Goal: Task Accomplishment & Management: Use online tool/utility

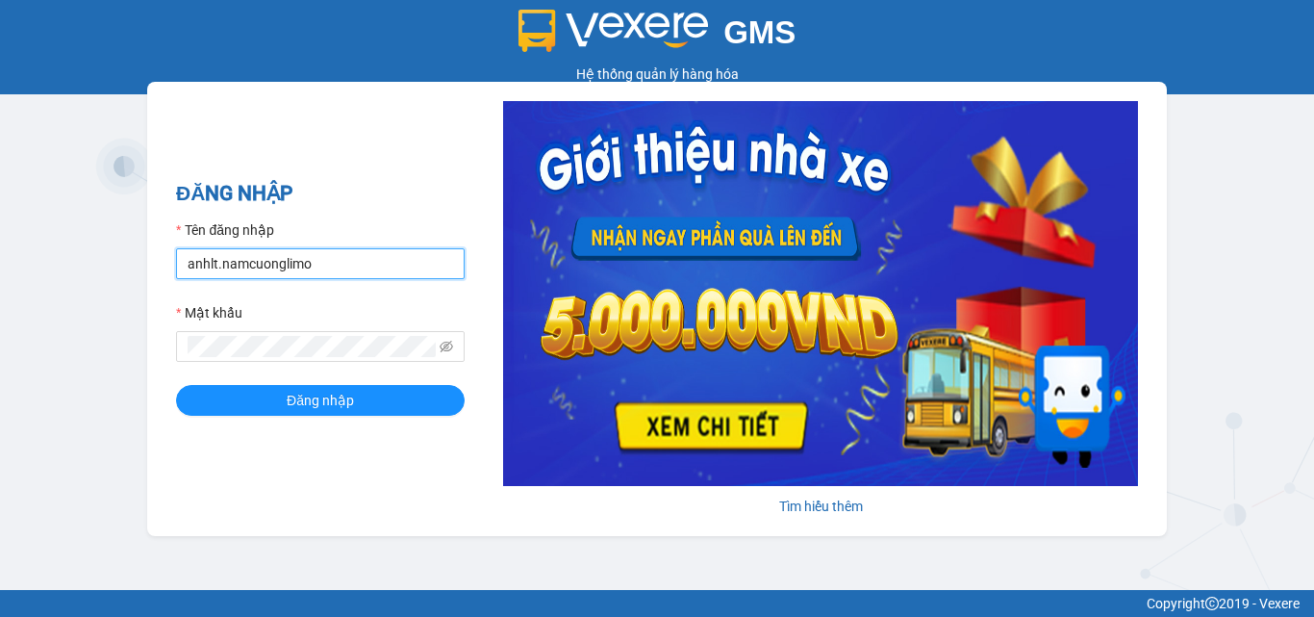
click at [310, 266] on input "anhlt.namcuonglimo" at bounding box center [320, 263] width 289 height 31
click at [336, 270] on input "anhlt.namcuonglimo" at bounding box center [320, 263] width 289 height 31
click at [333, 270] on input "anhlt.namcuonglimo" at bounding box center [320, 263] width 289 height 31
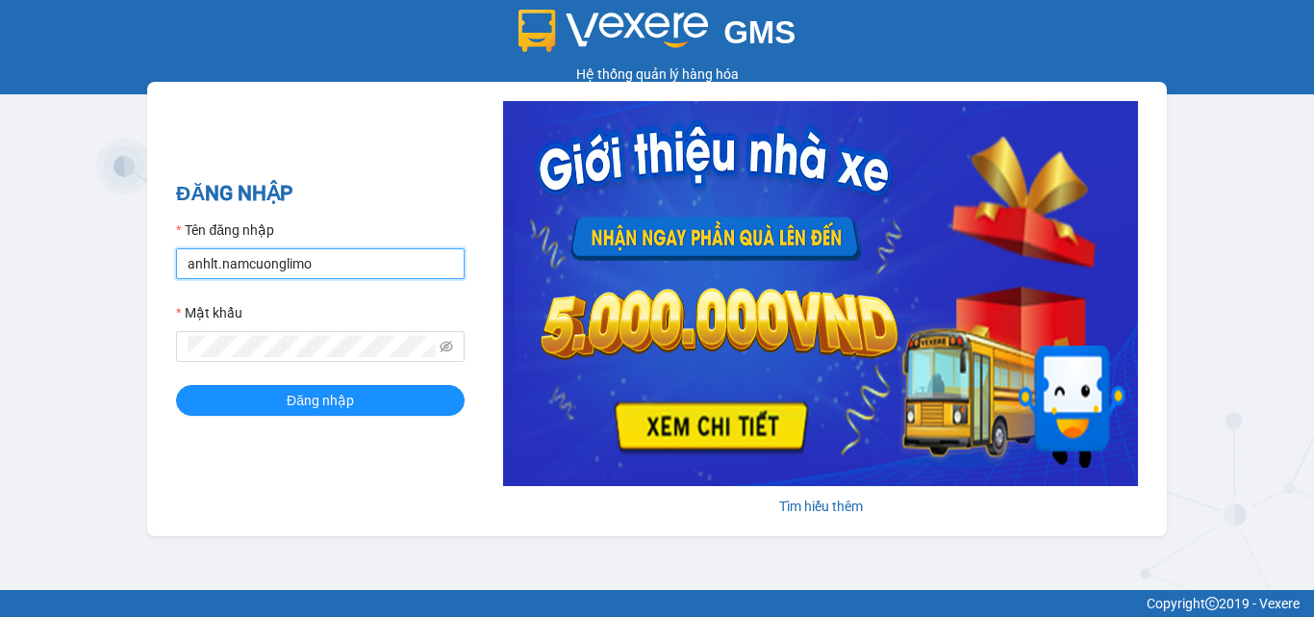
click at [333, 270] on input "anhlt.namcuonglimo" at bounding box center [320, 263] width 289 height 31
click at [357, 263] on input "anhlt.namcuonglimo" at bounding box center [320, 263] width 289 height 31
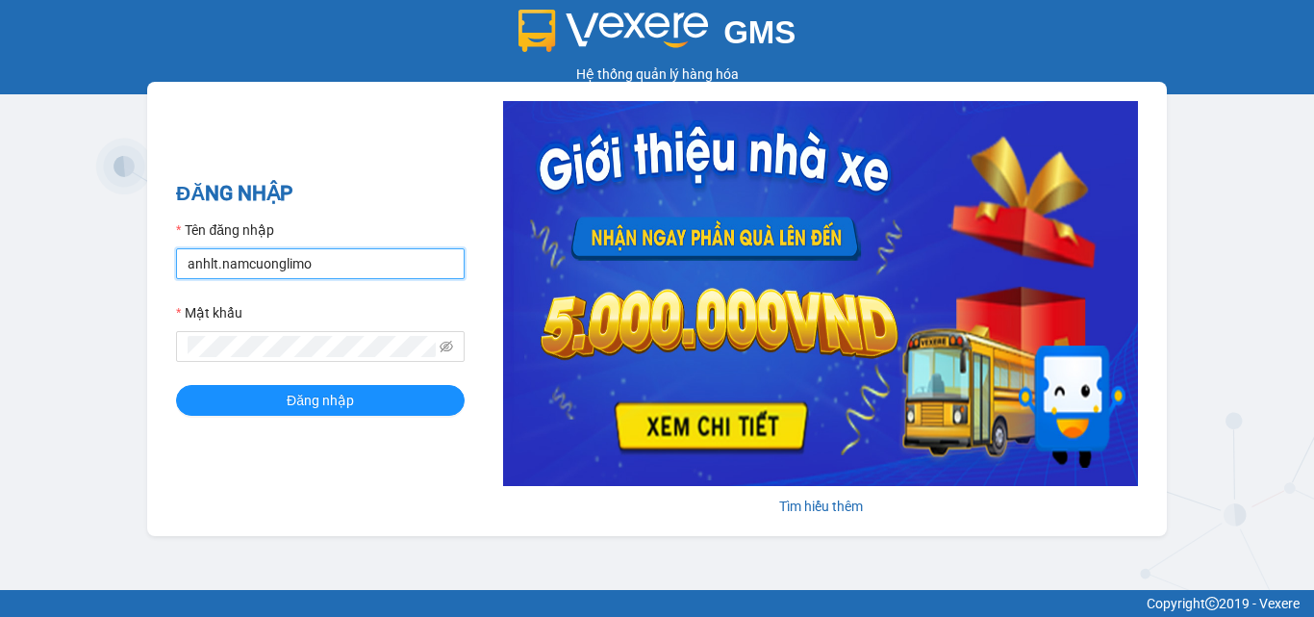
click at [357, 263] on input "anhlt.namcuonglimo" at bounding box center [320, 263] width 289 height 31
click at [334, 271] on input "anhlt.namcuonglimo" at bounding box center [320, 263] width 289 height 31
type input "ltkoanh.namcuonglimo"
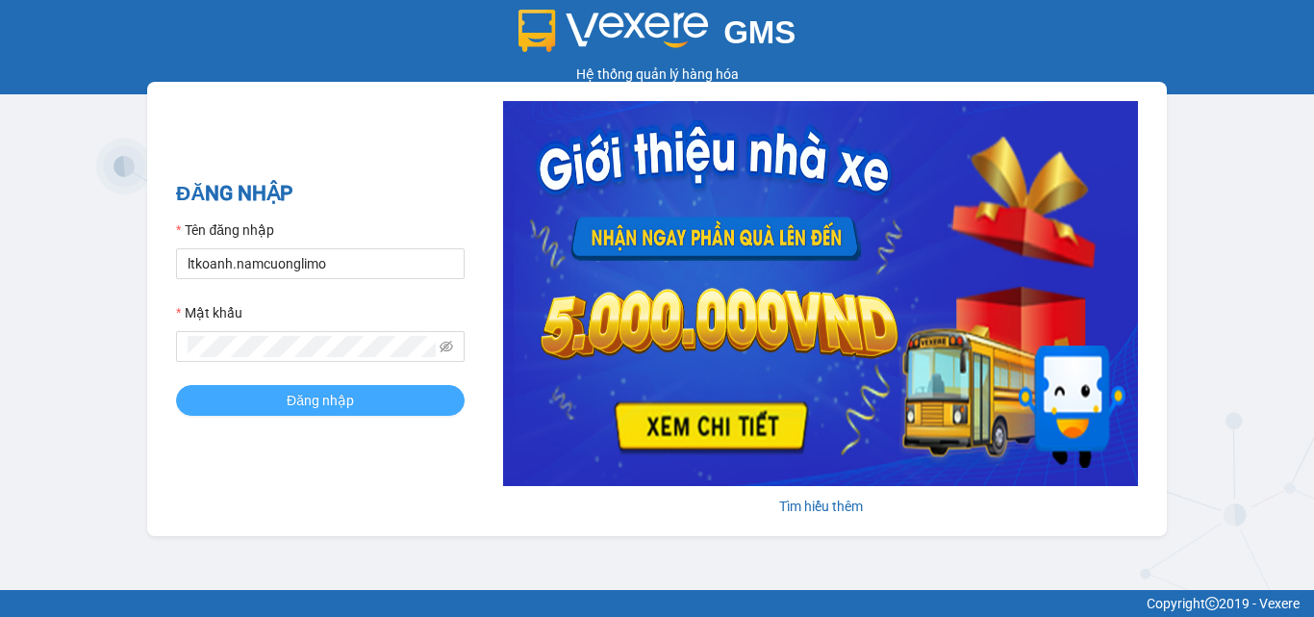
click at [286, 391] on button "Đăng nhập" at bounding box center [320, 400] width 289 height 31
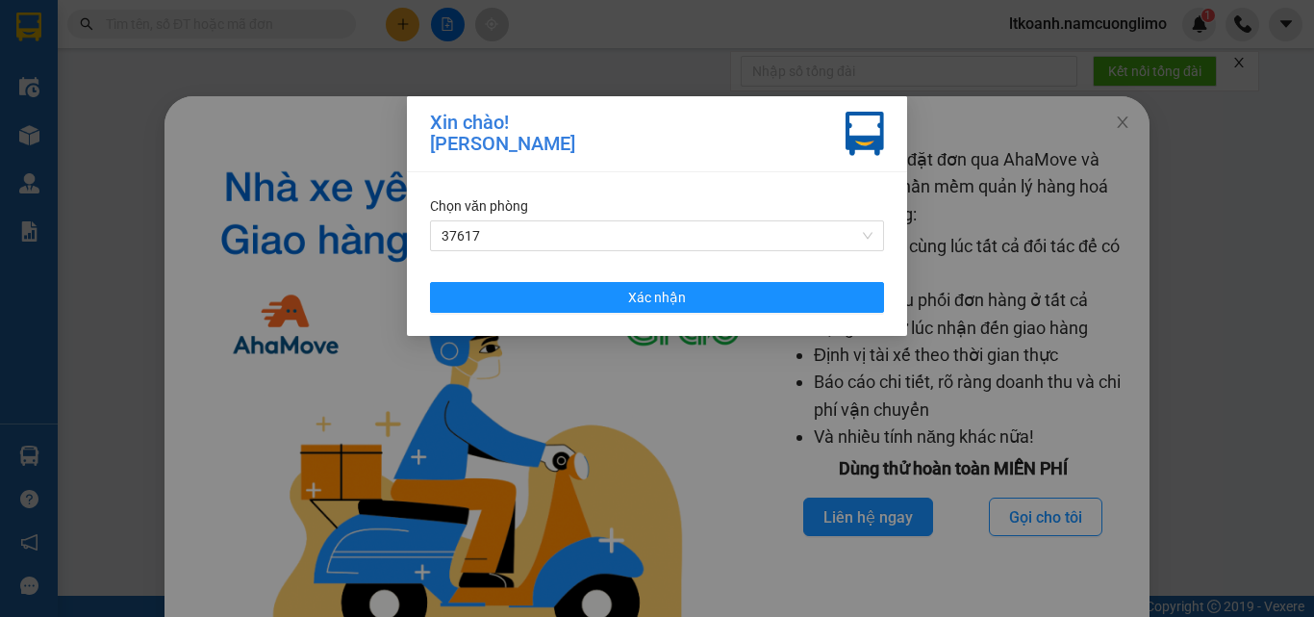
click at [982, 135] on div "Xin chào! Lý Thị Kiều Oanh Chọn văn phòng 37617 Xác nhận" at bounding box center [657, 308] width 1314 height 617
click at [499, 244] on span "37617" at bounding box center [657, 235] width 431 height 29
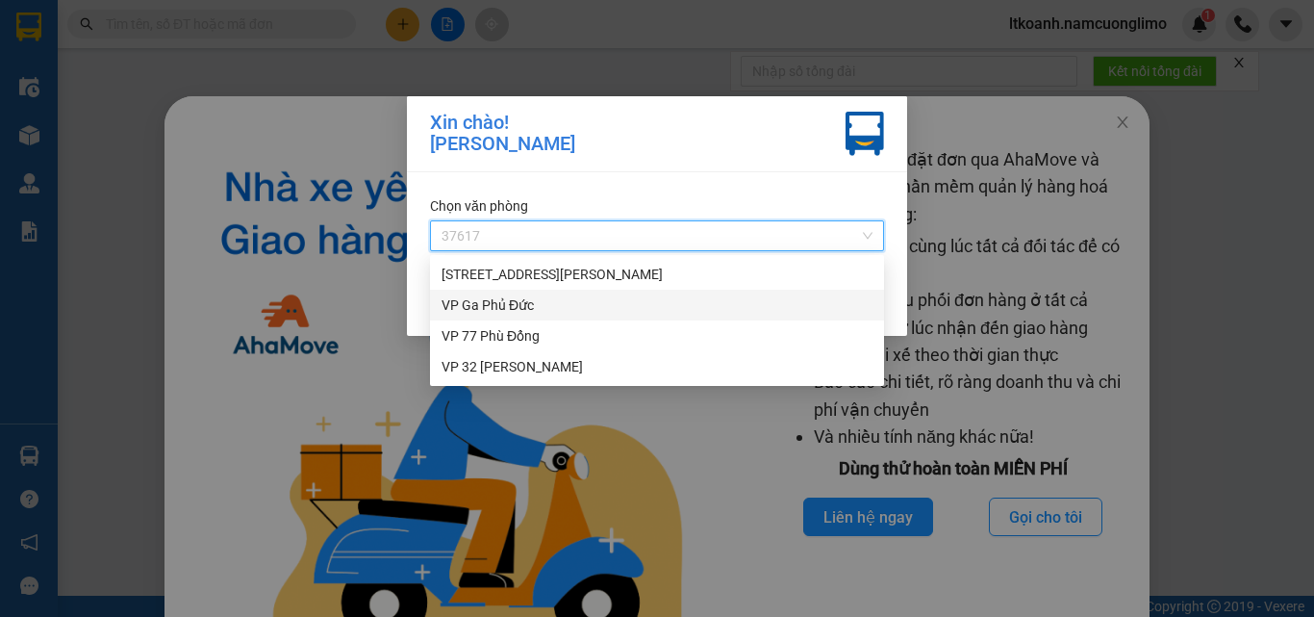
click at [467, 305] on div "VP Ga Phủ Đức" at bounding box center [657, 304] width 431 height 21
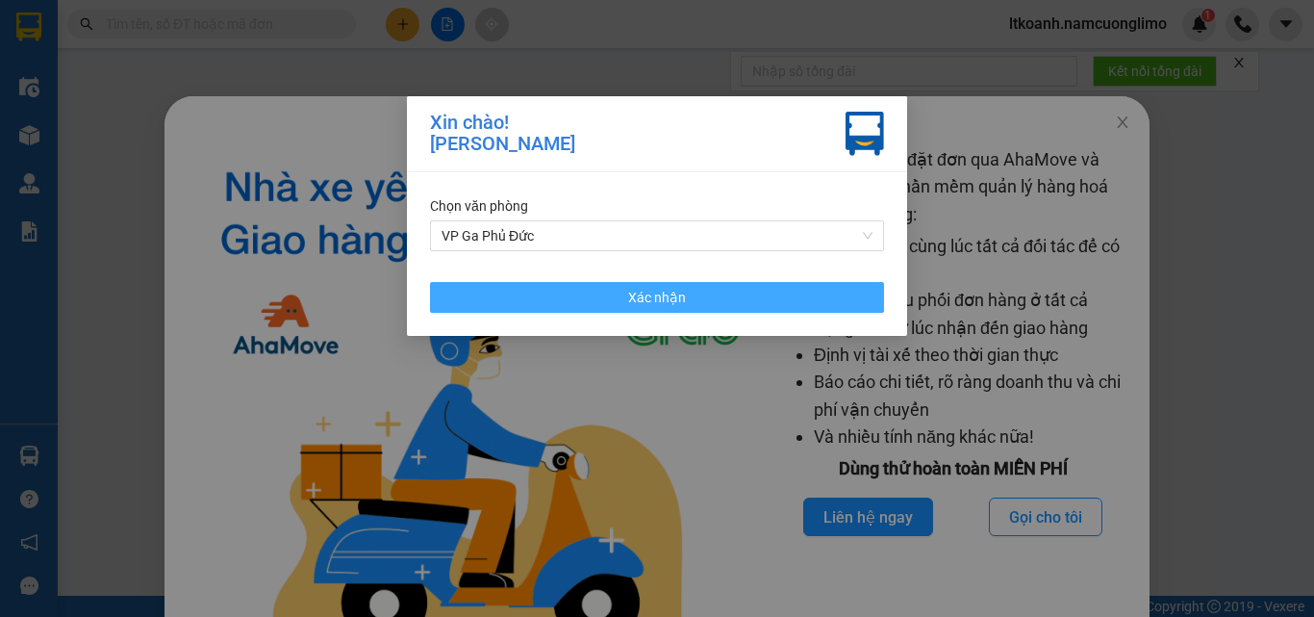
click at [563, 288] on button "Xác nhận" at bounding box center [657, 297] width 454 height 31
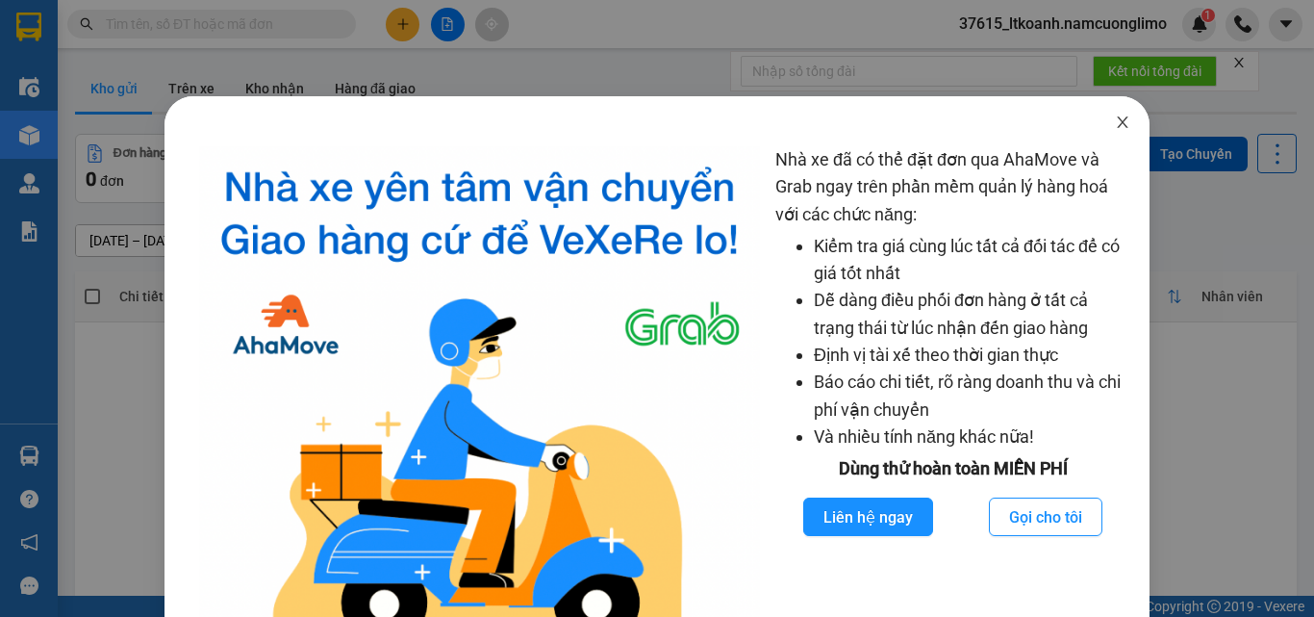
click at [1115, 119] on icon "close" at bounding box center [1122, 121] width 15 height 15
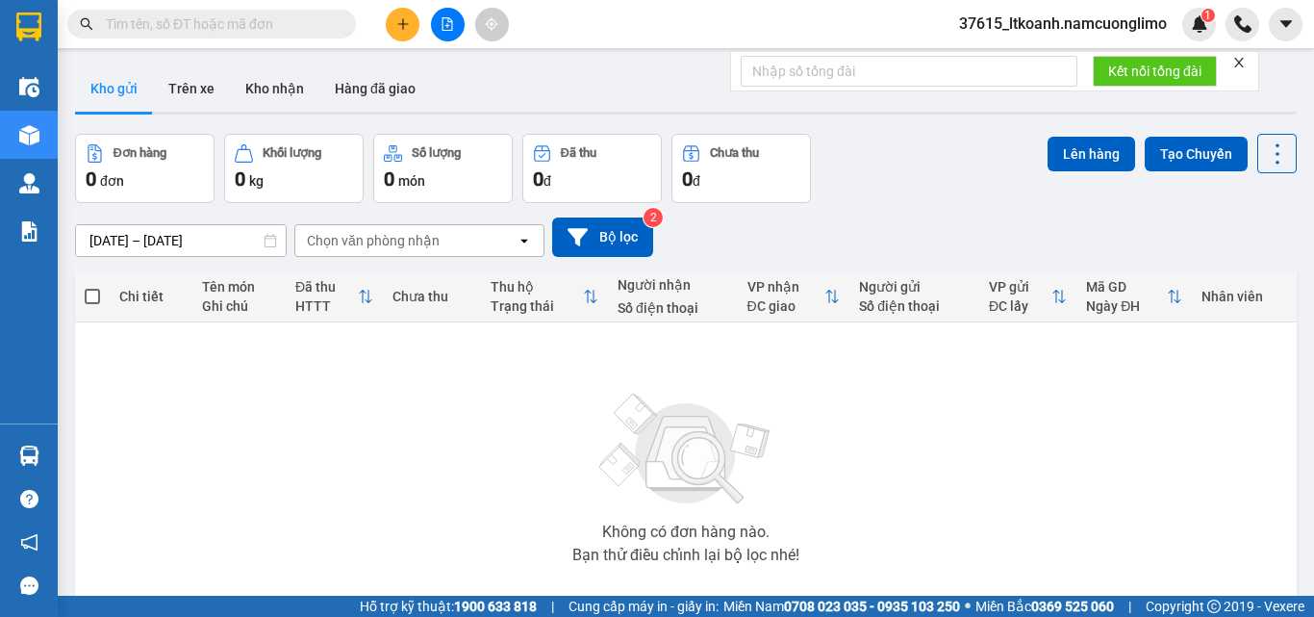
drag, startPoint x: 365, startPoint y: 525, endPoint x: 353, endPoint y: 579, distance: 55.1
drag, startPoint x: 353, startPoint y: 579, endPoint x: 273, endPoint y: 530, distance: 93.7
click at [273, 530] on div "Không có đơn hàng nào. Bạn thử điều chỉnh lại bộ lọc nhé!" at bounding box center [686, 472] width 1202 height 289
click at [1123, 29] on span "37615_ltkoanh.namcuonglimo" at bounding box center [1063, 24] width 239 height 24
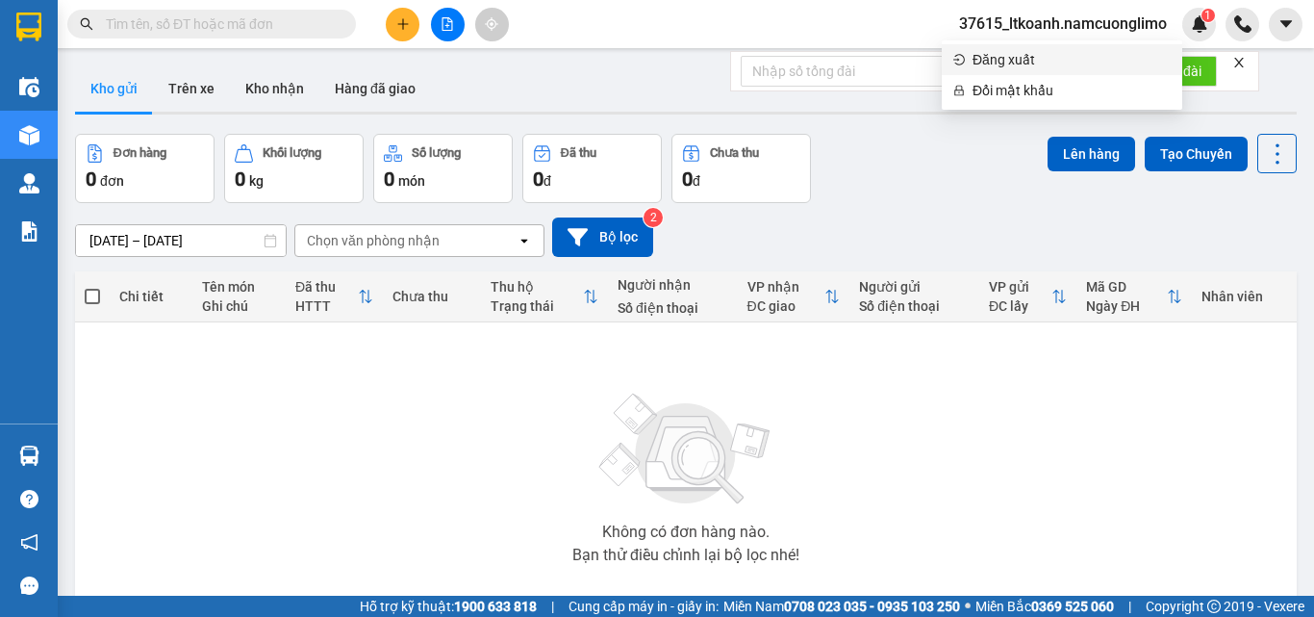
click at [1019, 60] on span "Đăng xuất" at bounding box center [1072, 59] width 198 height 21
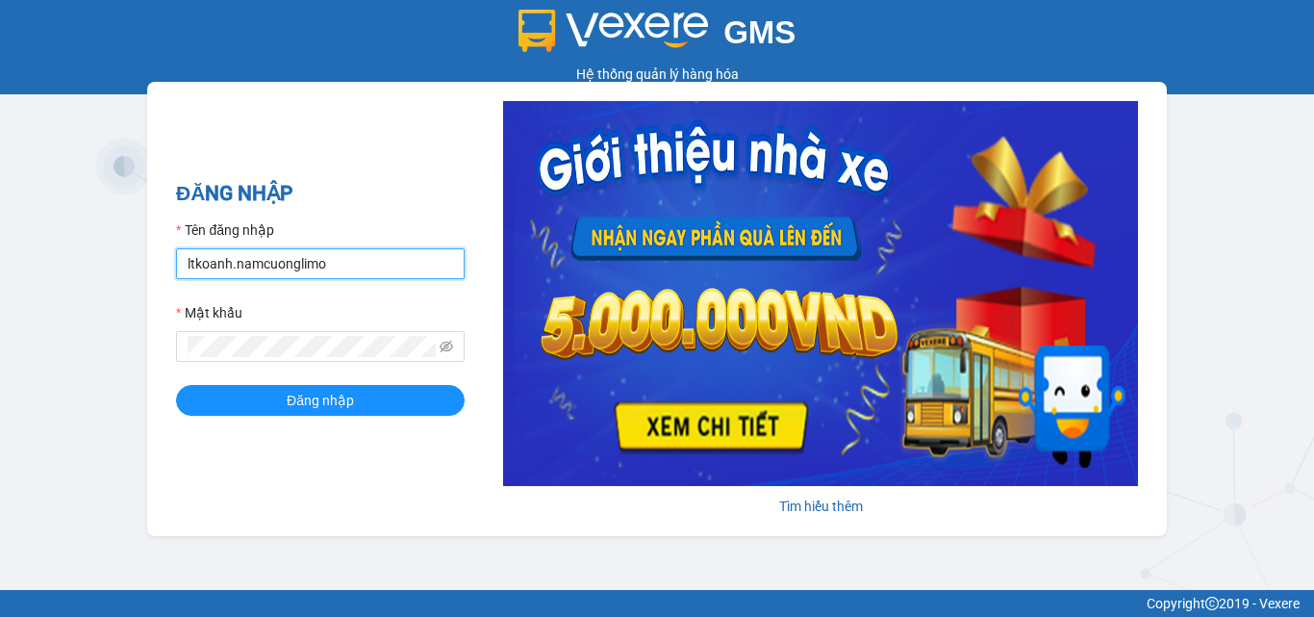
click at [370, 271] on input "ltkoanh.namcuonglimo" at bounding box center [320, 263] width 289 height 31
type input "khuatnhung.namcuonglimo"
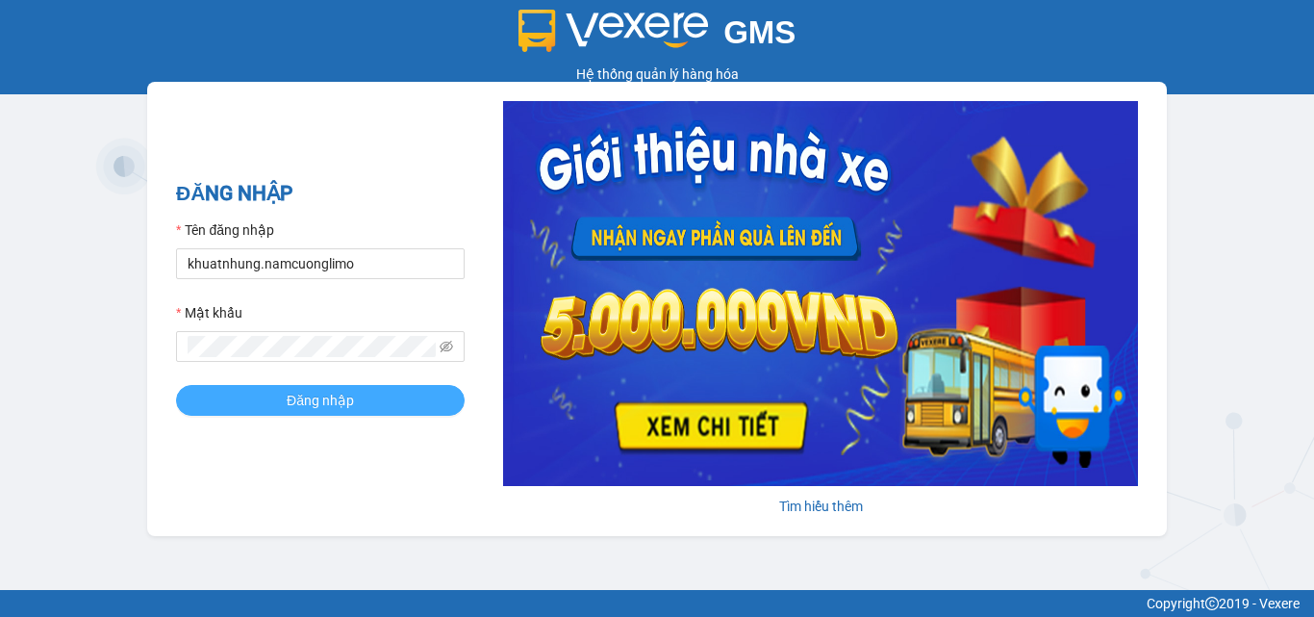
click at [283, 401] on button "Đăng nhập" at bounding box center [320, 400] width 289 height 31
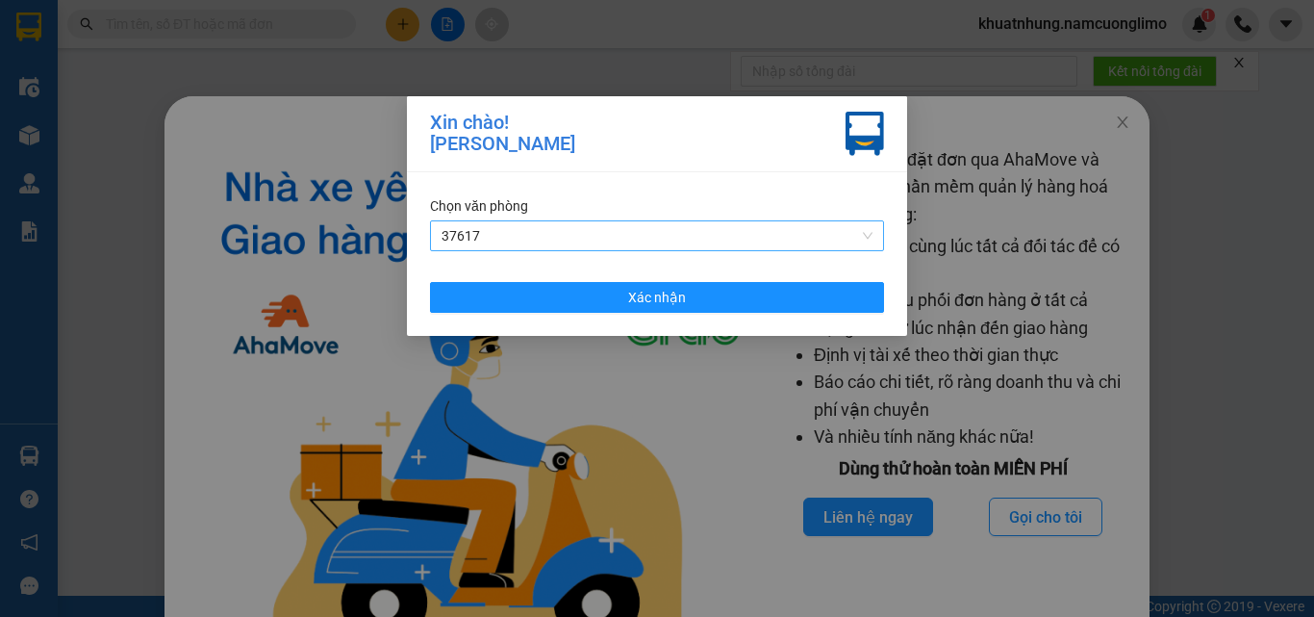
click at [495, 237] on span "37617" at bounding box center [657, 235] width 431 height 29
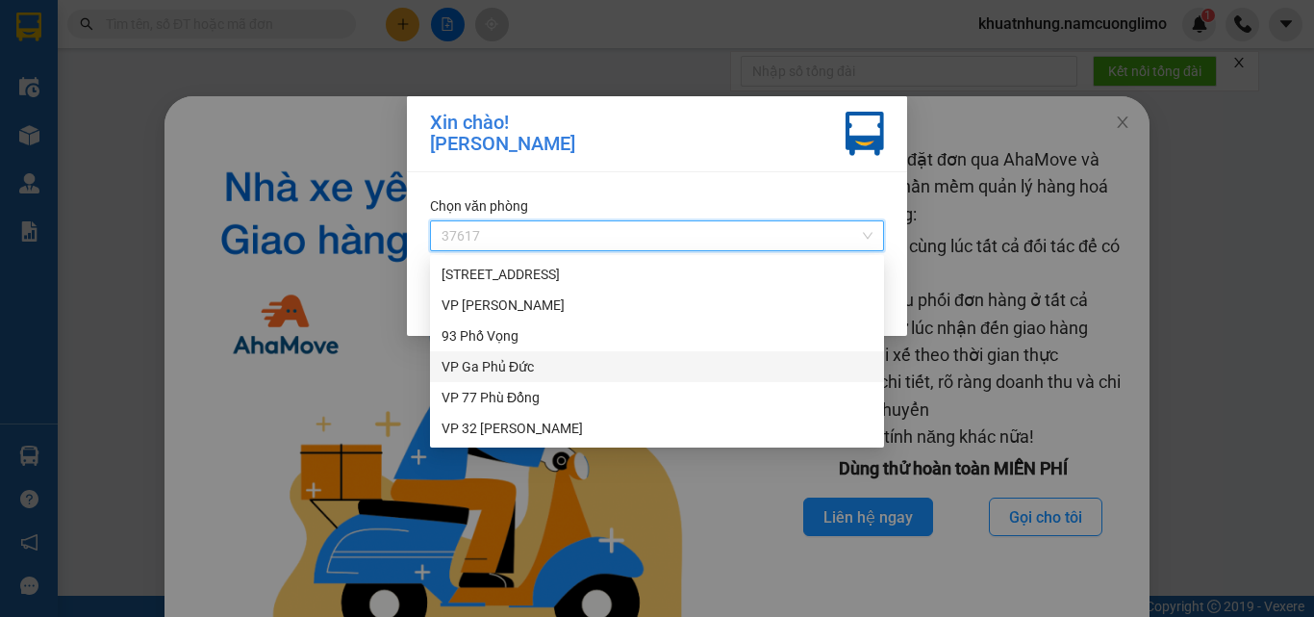
click at [465, 364] on div "VP Ga Phủ Đức" at bounding box center [657, 366] width 431 height 21
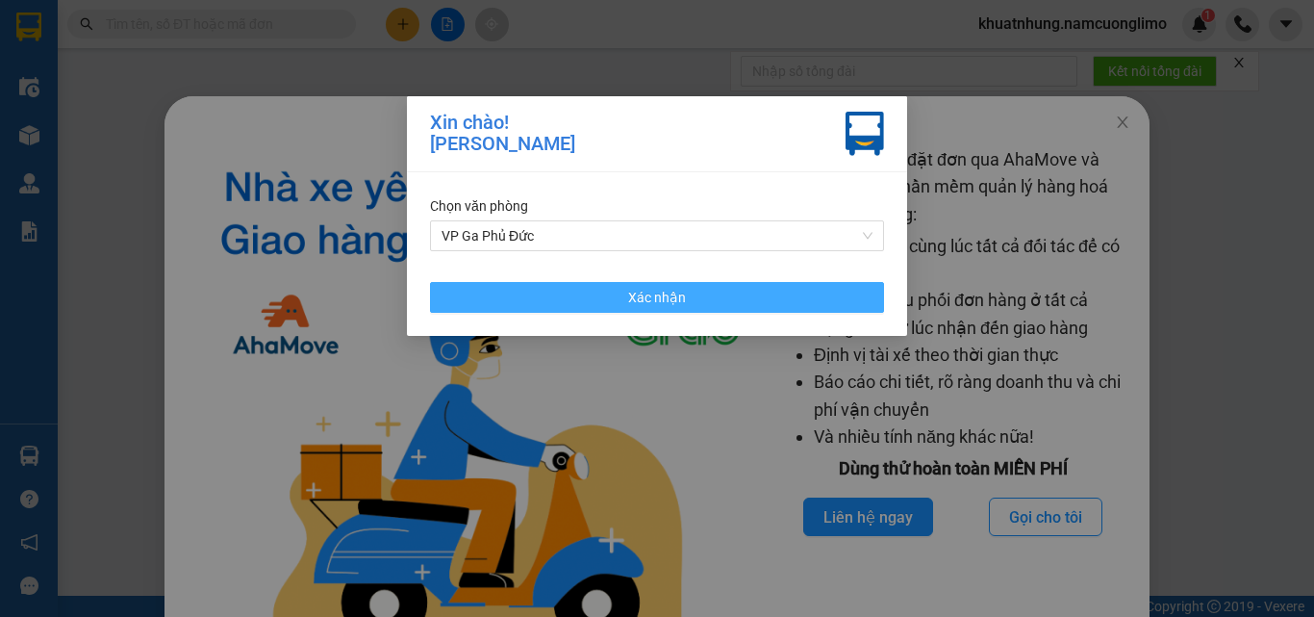
click at [629, 300] on span "Xác nhận" at bounding box center [657, 297] width 58 height 21
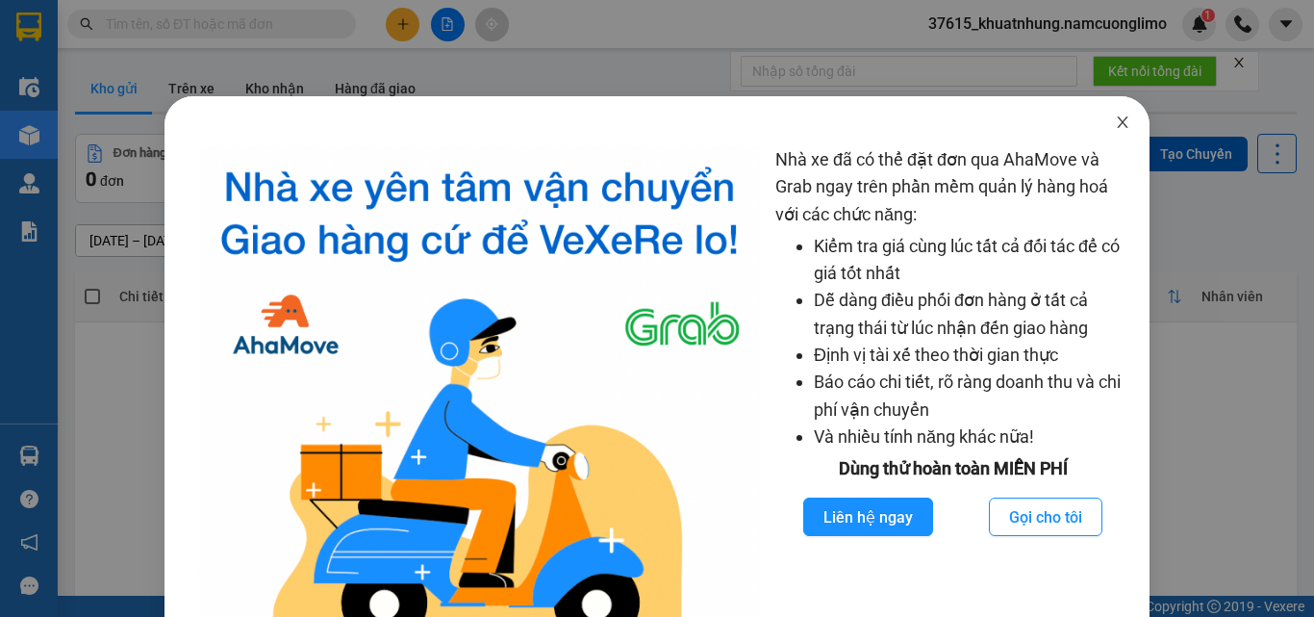
click at [1118, 120] on icon "close" at bounding box center [1123, 122] width 11 height 12
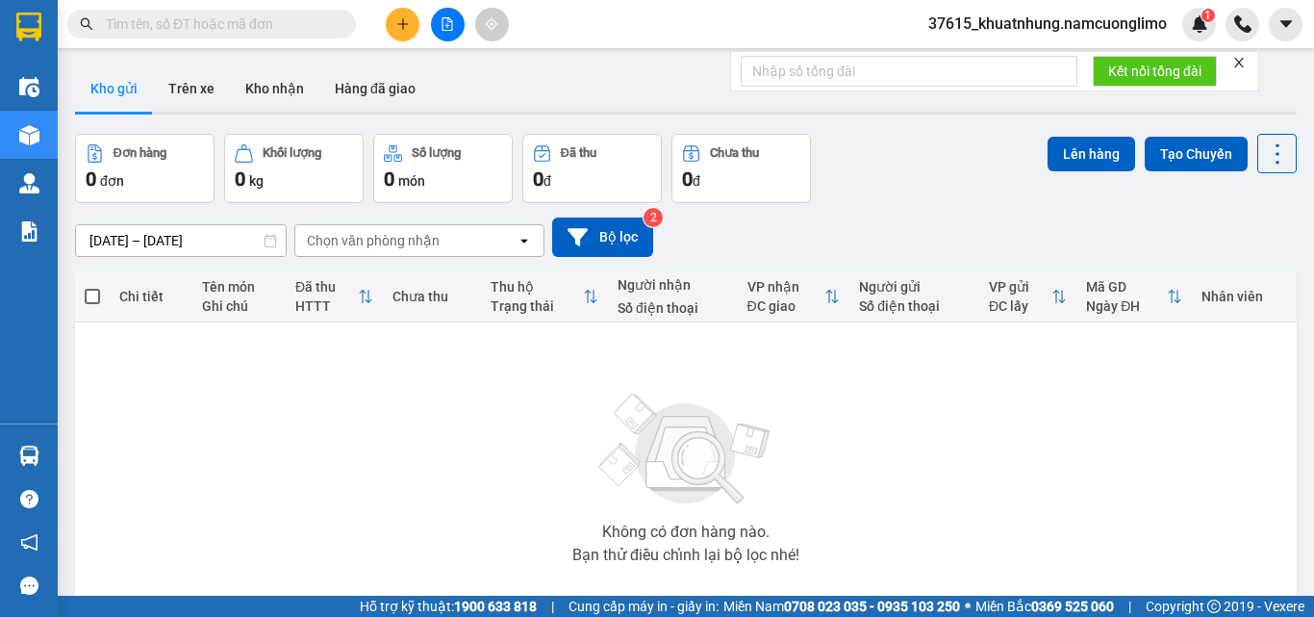
drag, startPoint x: 652, startPoint y: 382, endPoint x: 925, endPoint y: 246, distance: 305.0
click at [651, 382] on img at bounding box center [686, 449] width 192 height 135
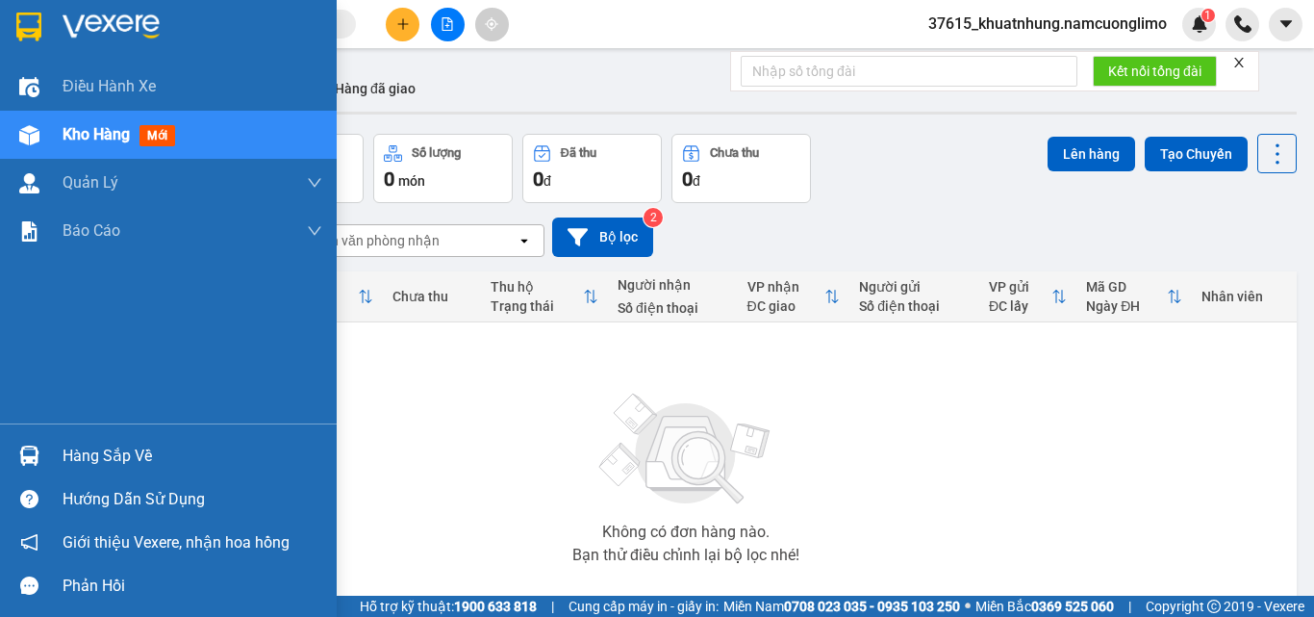
click at [44, 458] on div at bounding box center [30, 456] width 34 height 34
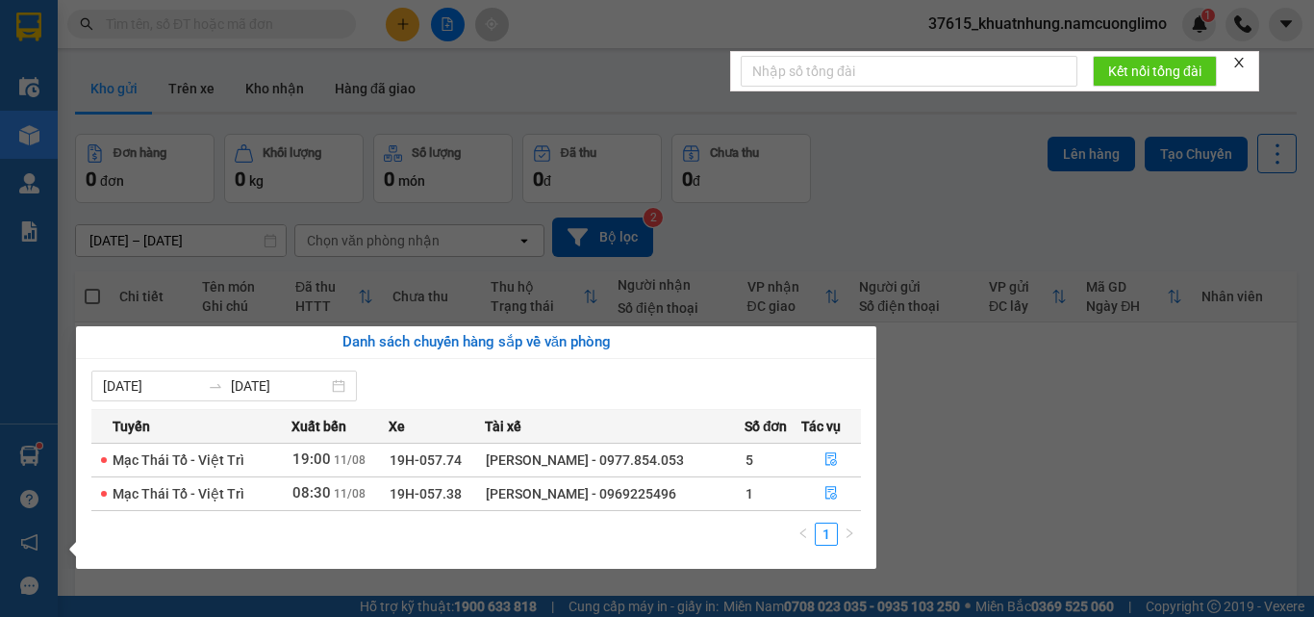
click at [1077, 515] on section "Kết quả tìm kiếm ( 0 ) Bộ lọc No Data 37615_khuatnhung.namcuonglimo 1 Điều hành…" at bounding box center [657, 308] width 1314 height 617
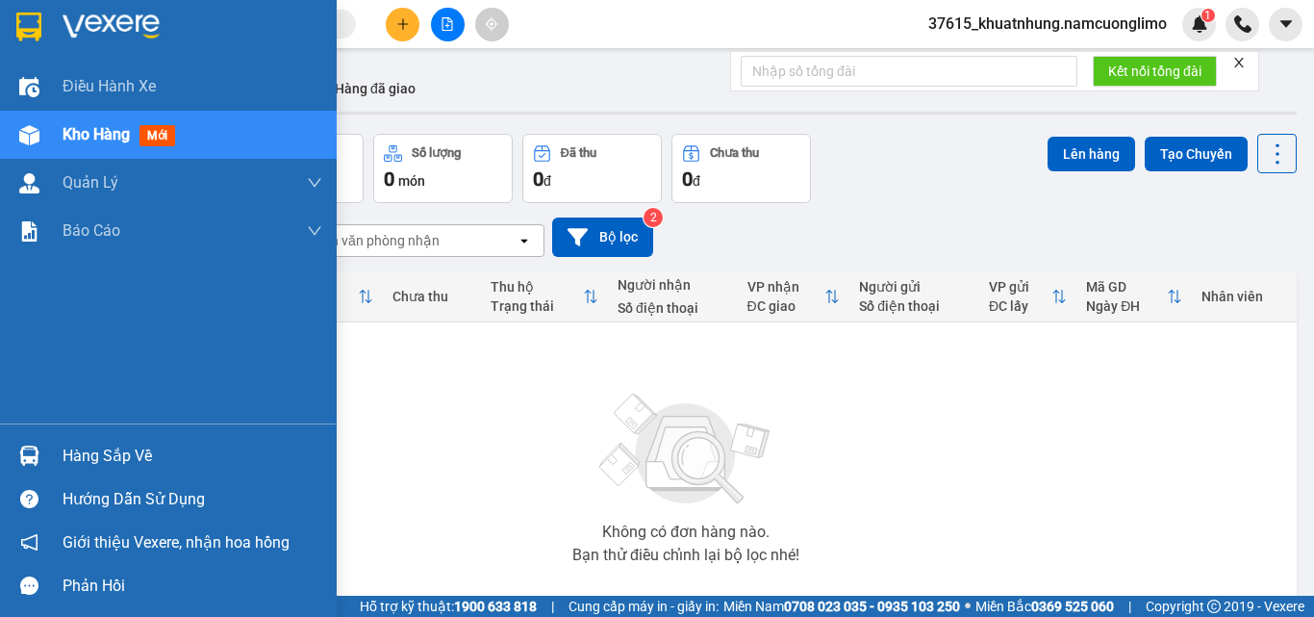
click at [37, 27] on img at bounding box center [28, 27] width 25 height 29
click at [40, 442] on div at bounding box center [30, 456] width 34 height 34
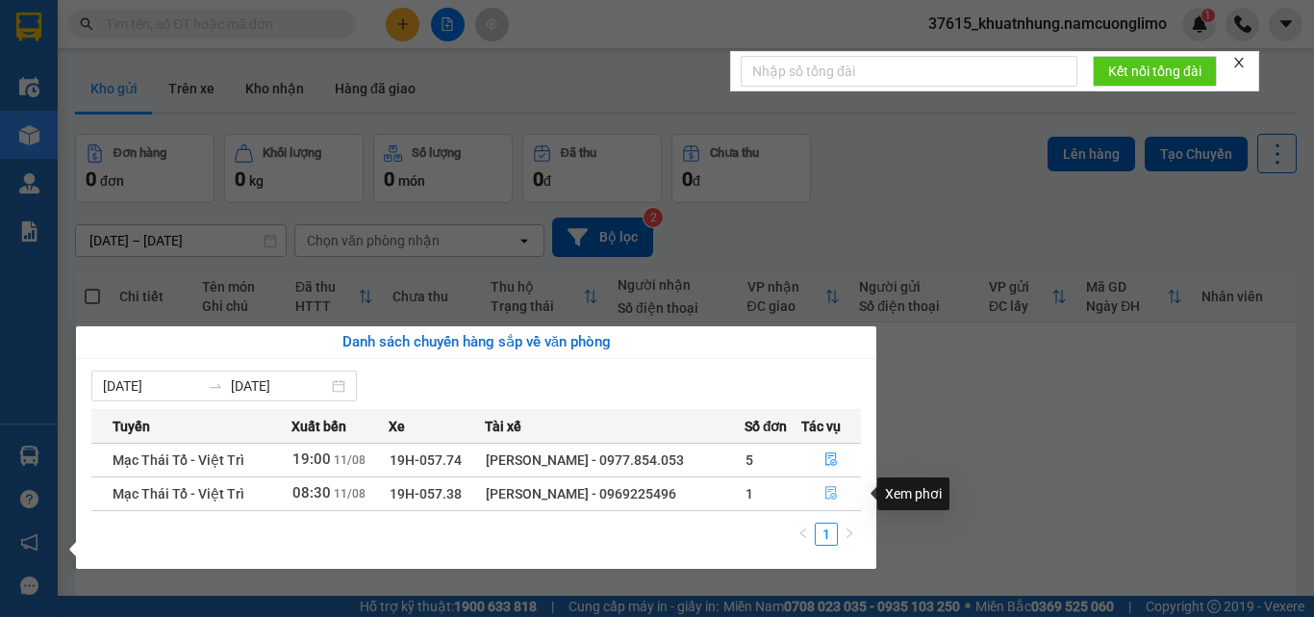
click at [829, 493] on icon "file-done" at bounding box center [830, 492] width 13 height 13
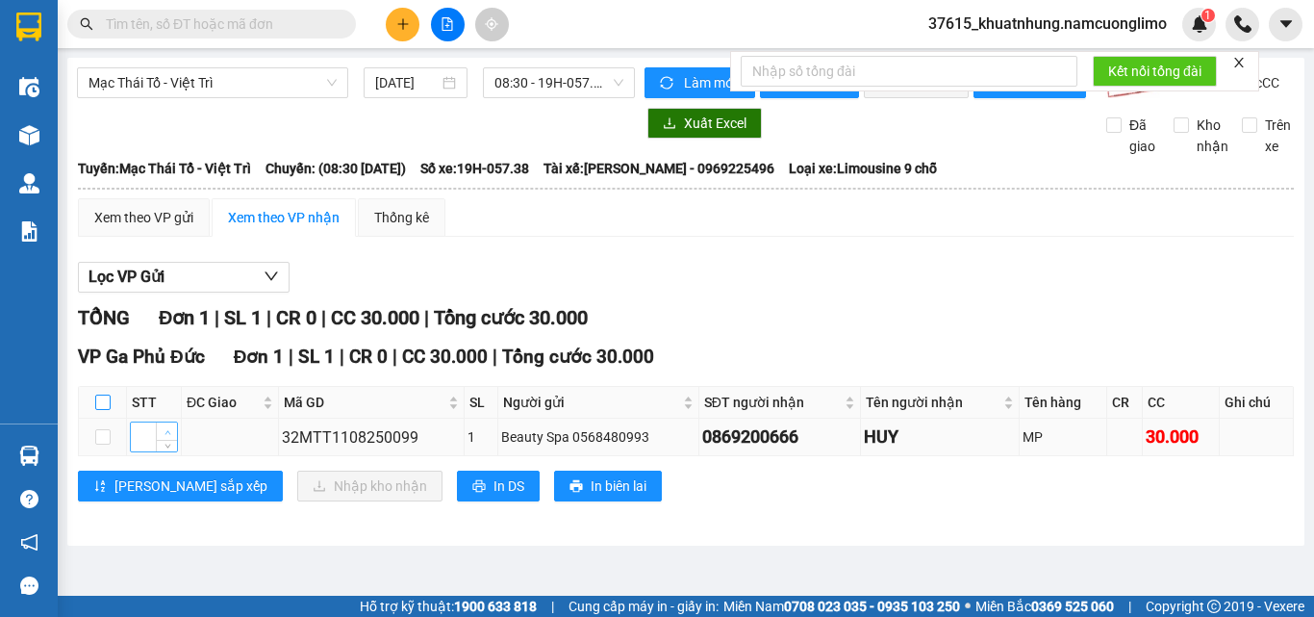
drag, startPoint x: 103, startPoint y: 421, endPoint x: 165, endPoint y: 444, distance: 66.7
click at [106, 410] on input "checkbox" at bounding box center [102, 401] width 15 height 15
checkbox input "true"
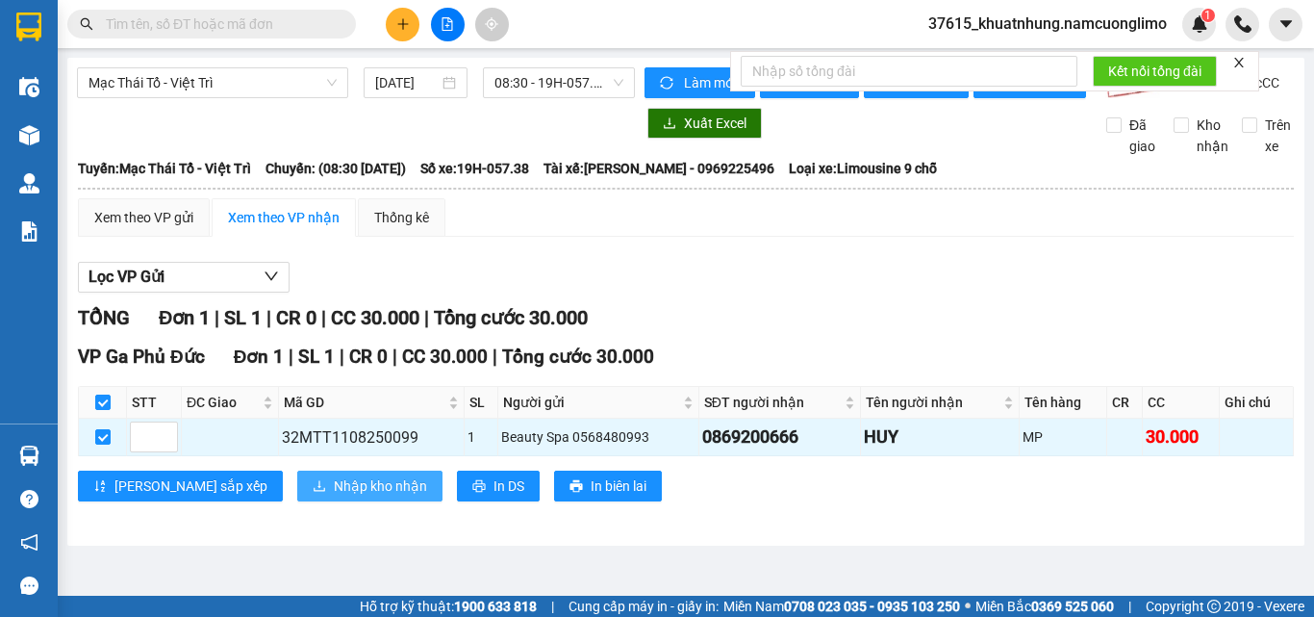
click at [334, 496] on span "Nhập kho nhận" at bounding box center [380, 485] width 93 height 21
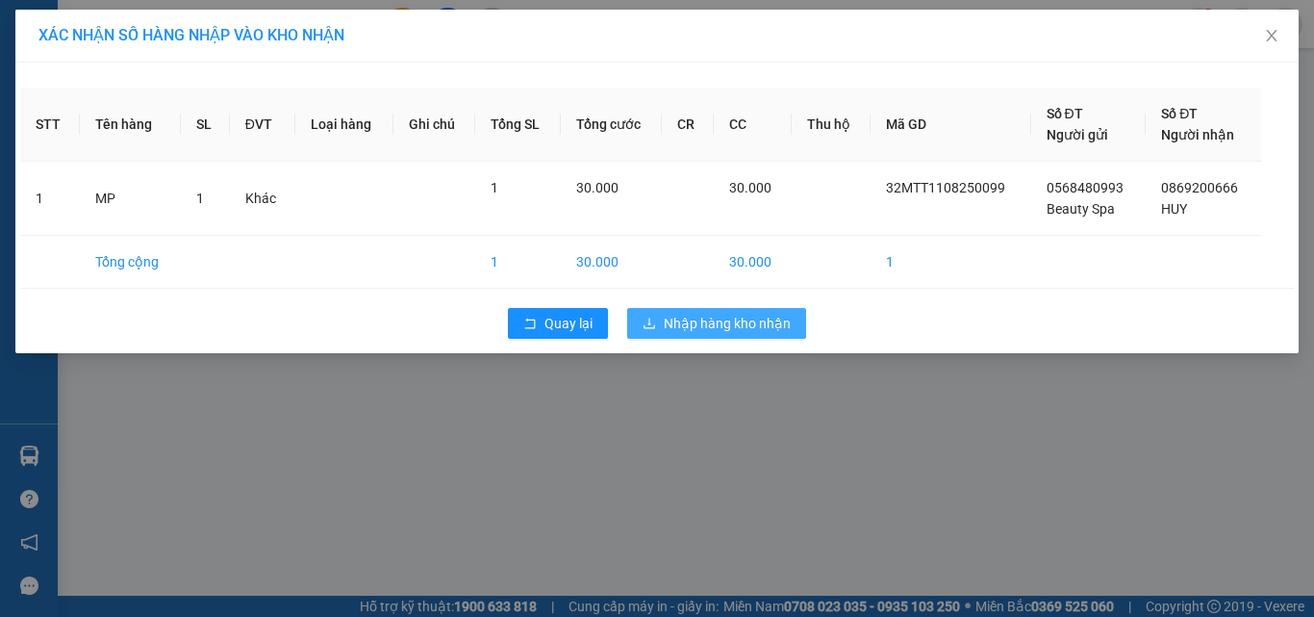
click at [700, 319] on span "Nhập hàng kho nhận" at bounding box center [727, 323] width 127 height 21
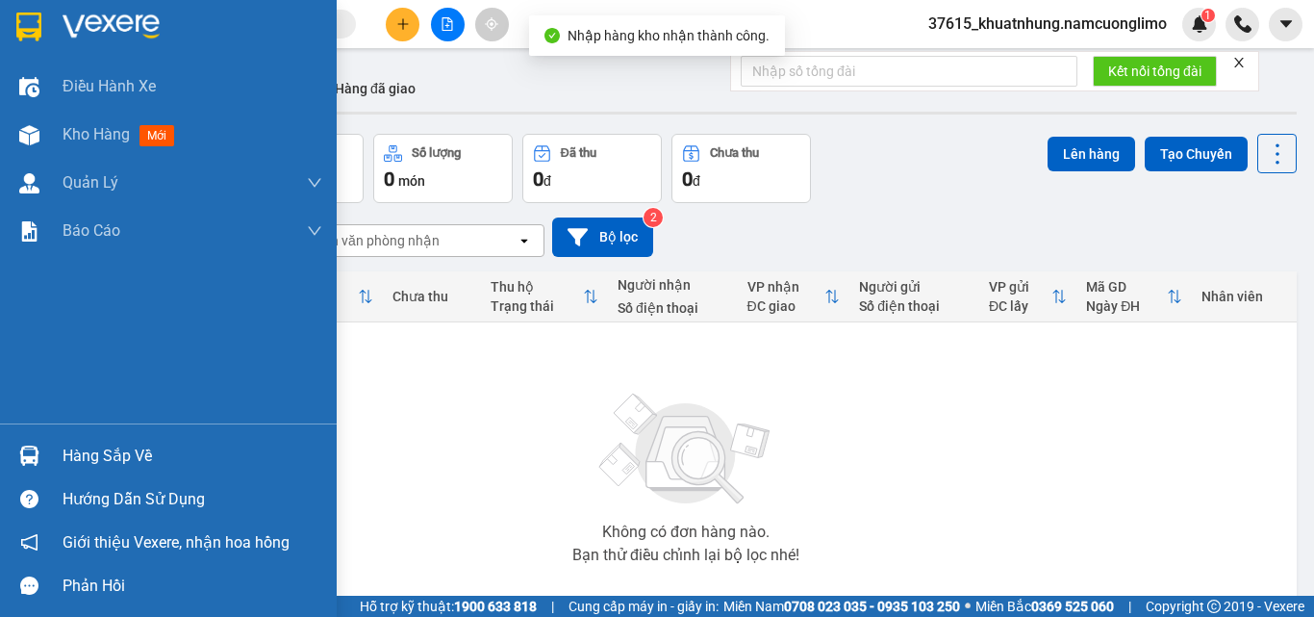
drag, startPoint x: 19, startPoint y: 454, endPoint x: 177, endPoint y: 484, distance: 160.5
click at [21, 453] on img at bounding box center [29, 455] width 20 height 20
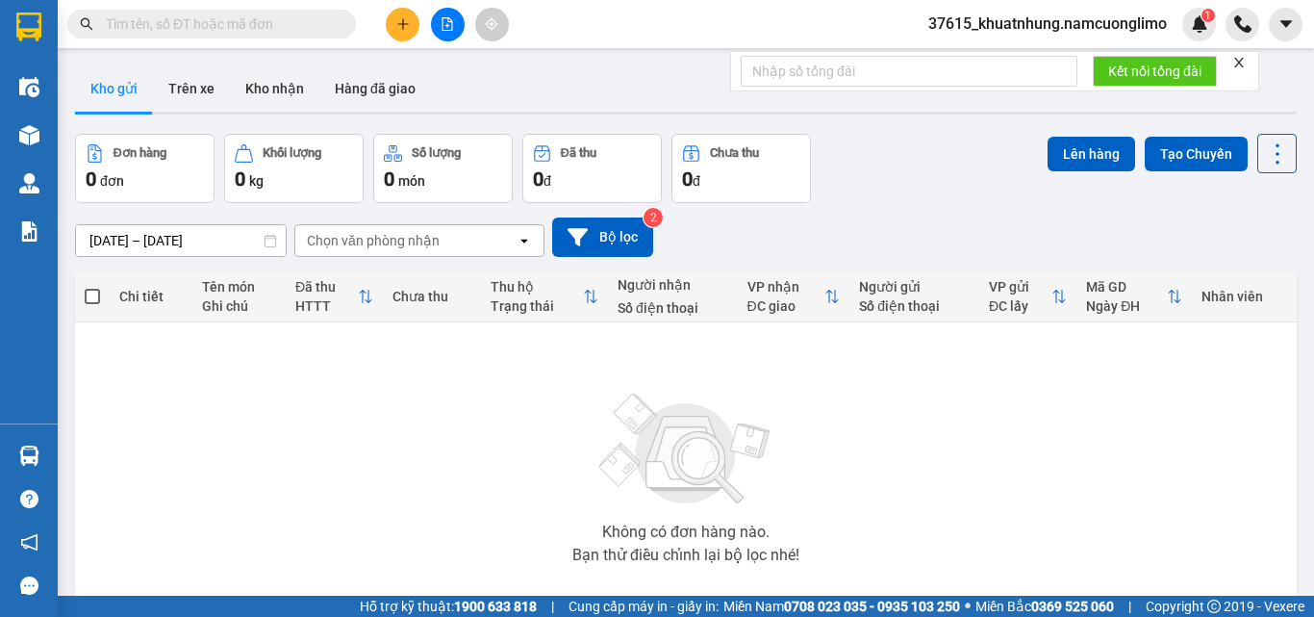
click at [1003, 434] on section "Kết quả tìm kiếm ( 0 ) Bộ lọc No Data 37615_khuatnhung.namcuonglimo 1 Điều hành…" at bounding box center [657, 308] width 1314 height 617
click at [264, 88] on button "Kho nhận" at bounding box center [274, 88] width 89 height 46
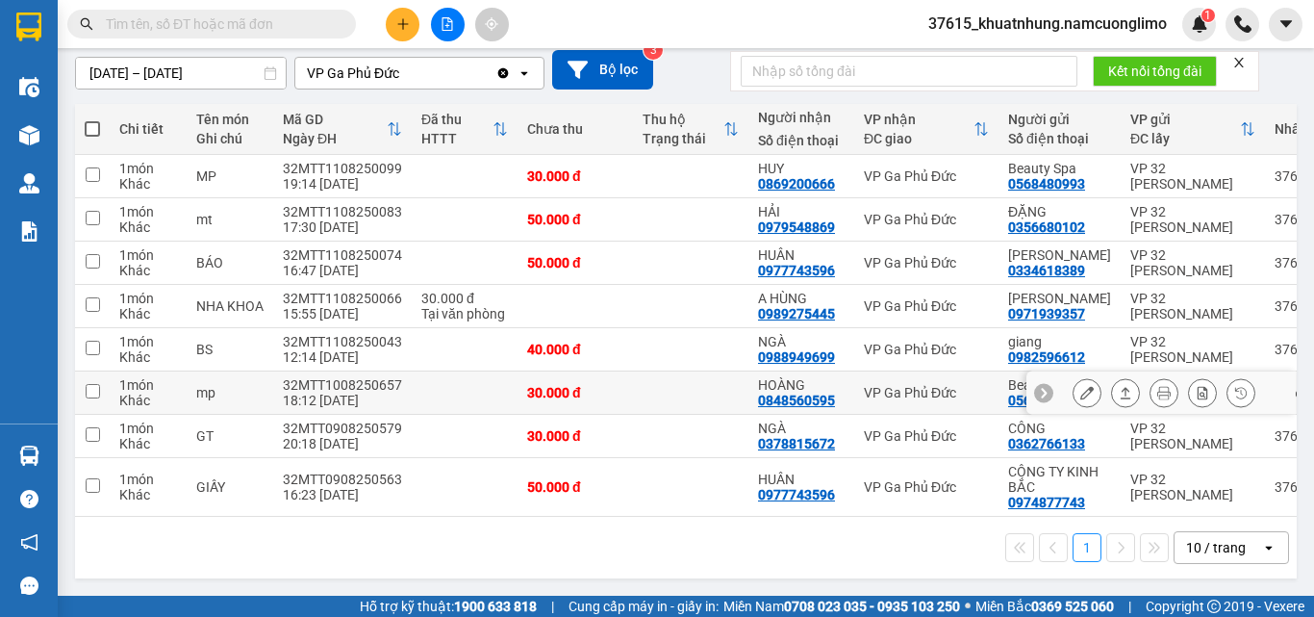
scroll to position [190, 0]
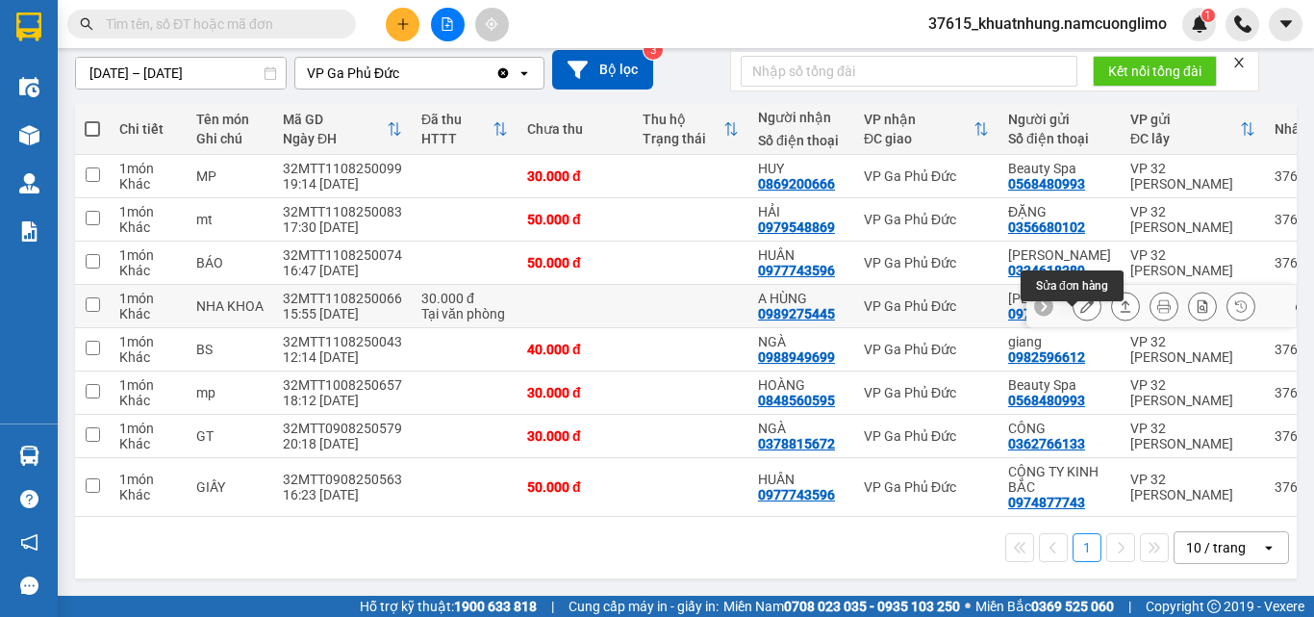
click at [1080, 299] on icon at bounding box center [1086, 305] width 13 height 13
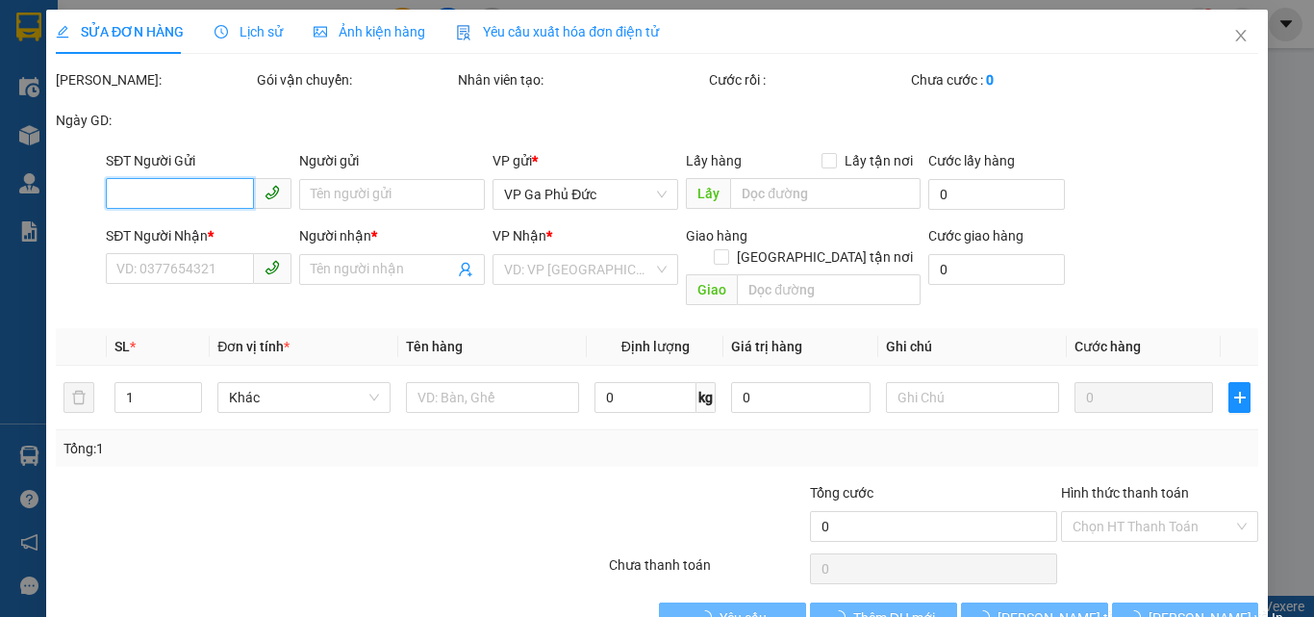
type input "0971939357"
type input "[PERSON_NAME]"
type input "0989275445"
type input "A HÙNG"
type input "30.000"
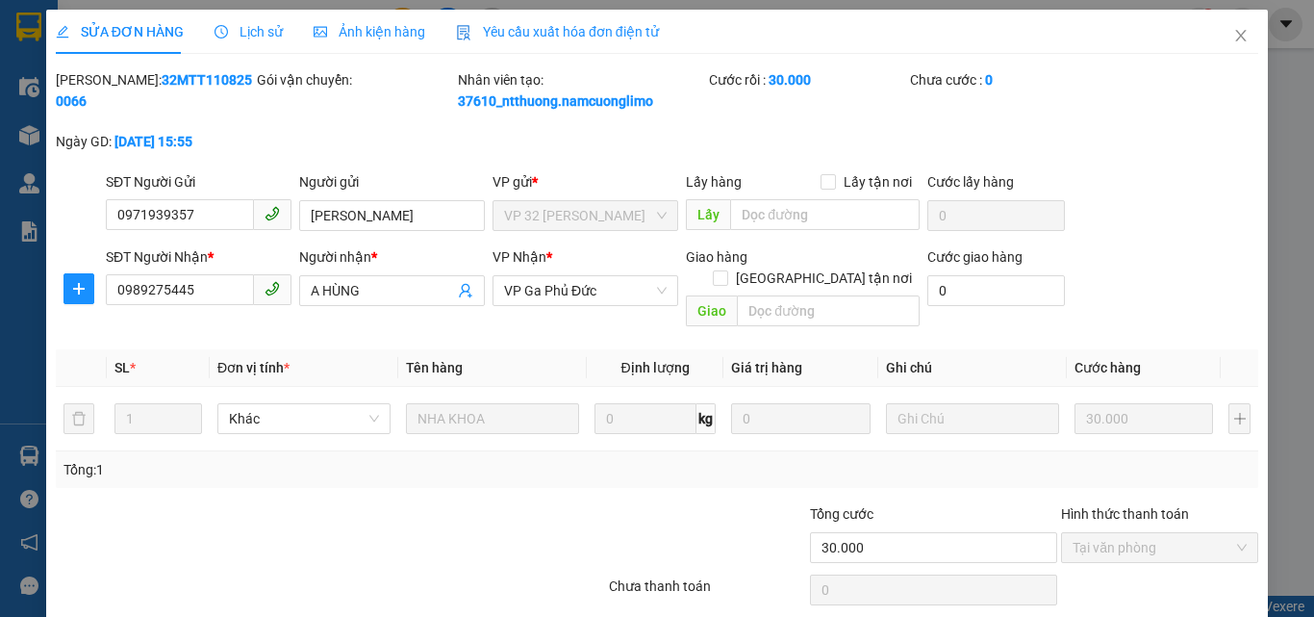
click at [241, 35] on span "Lịch sử" at bounding box center [249, 31] width 68 height 15
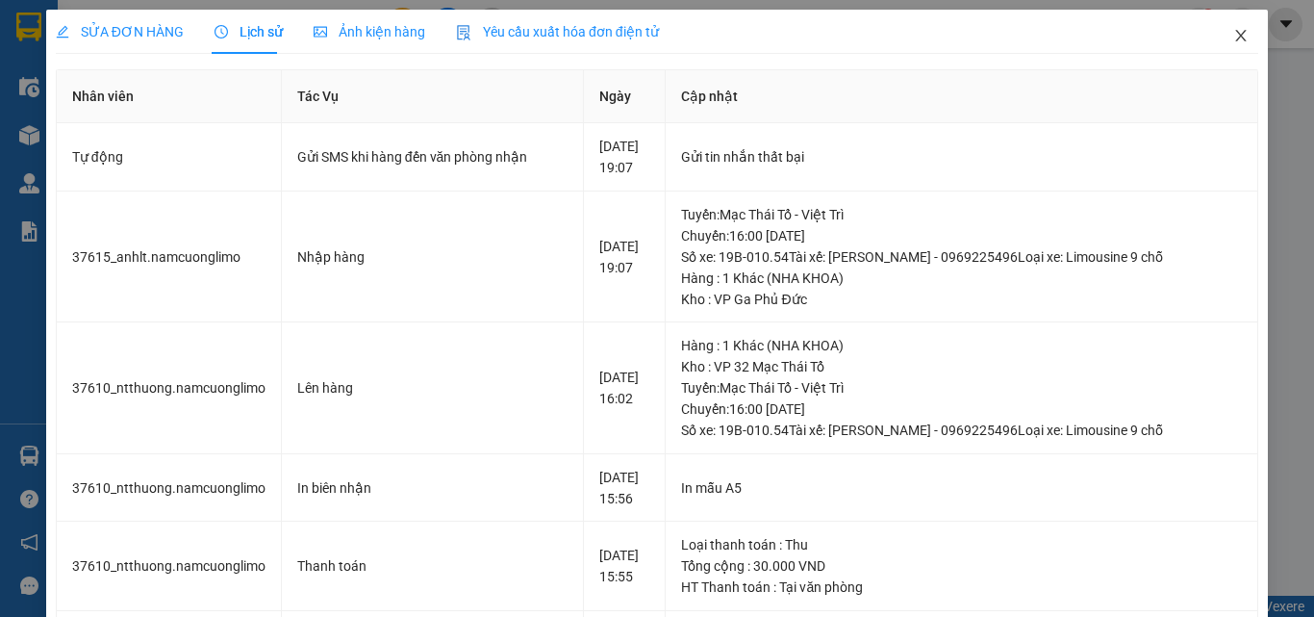
click at [1233, 37] on icon "close" at bounding box center [1240, 35] width 15 height 15
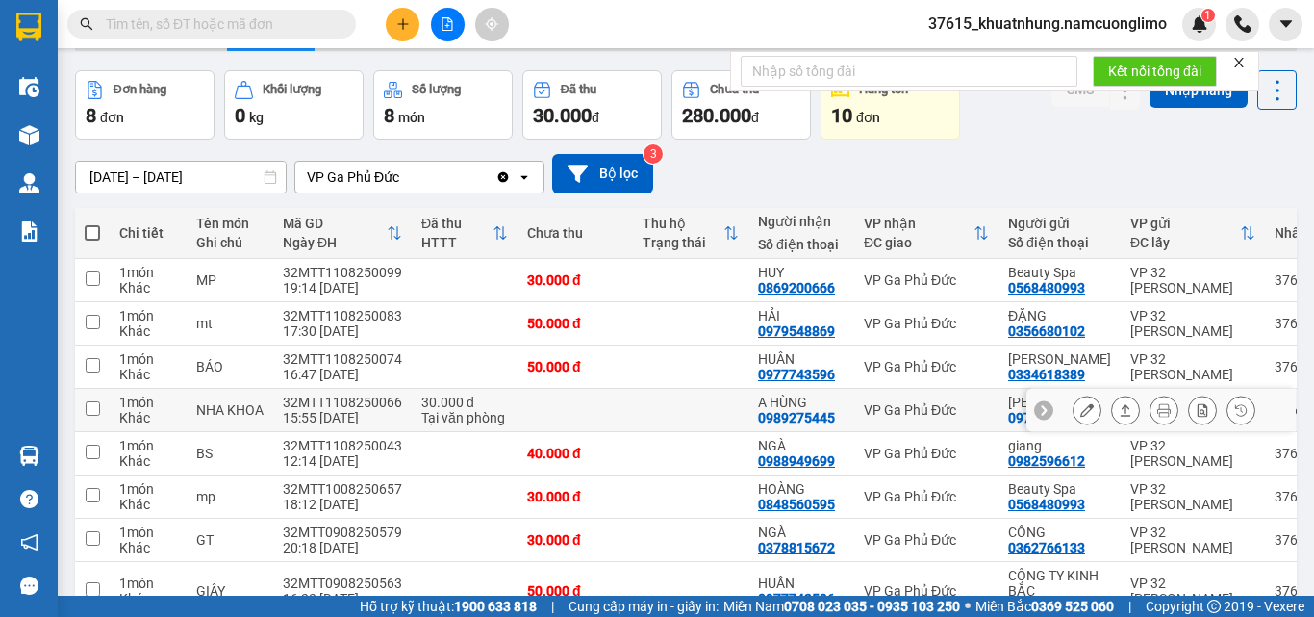
scroll to position [96, 0]
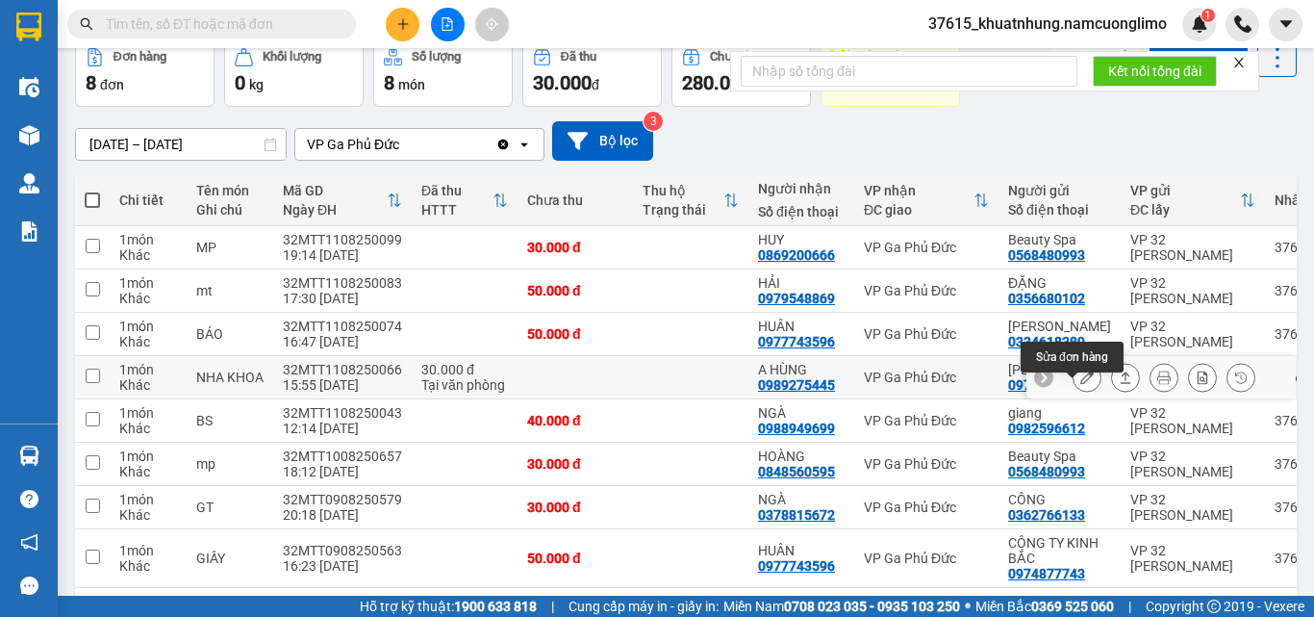
click at [1080, 384] on icon at bounding box center [1086, 376] width 13 height 13
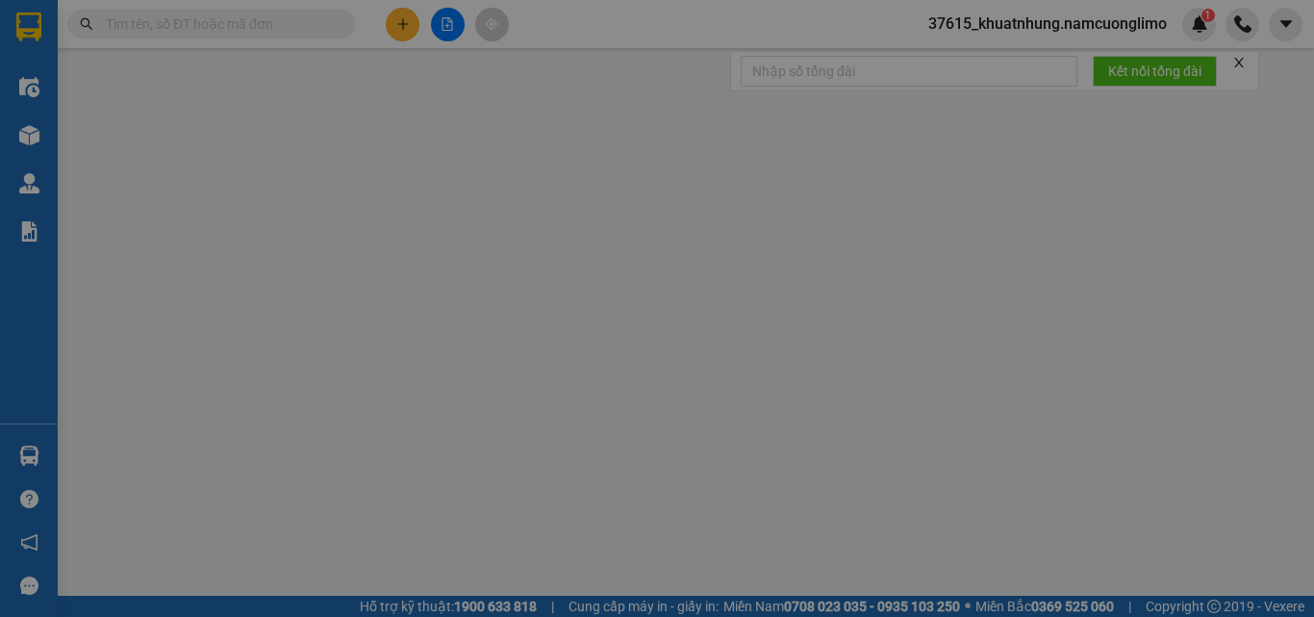
type input "0971939357"
type input "[PERSON_NAME]"
type input "0989275445"
type input "A HÙNG"
type input "30.000"
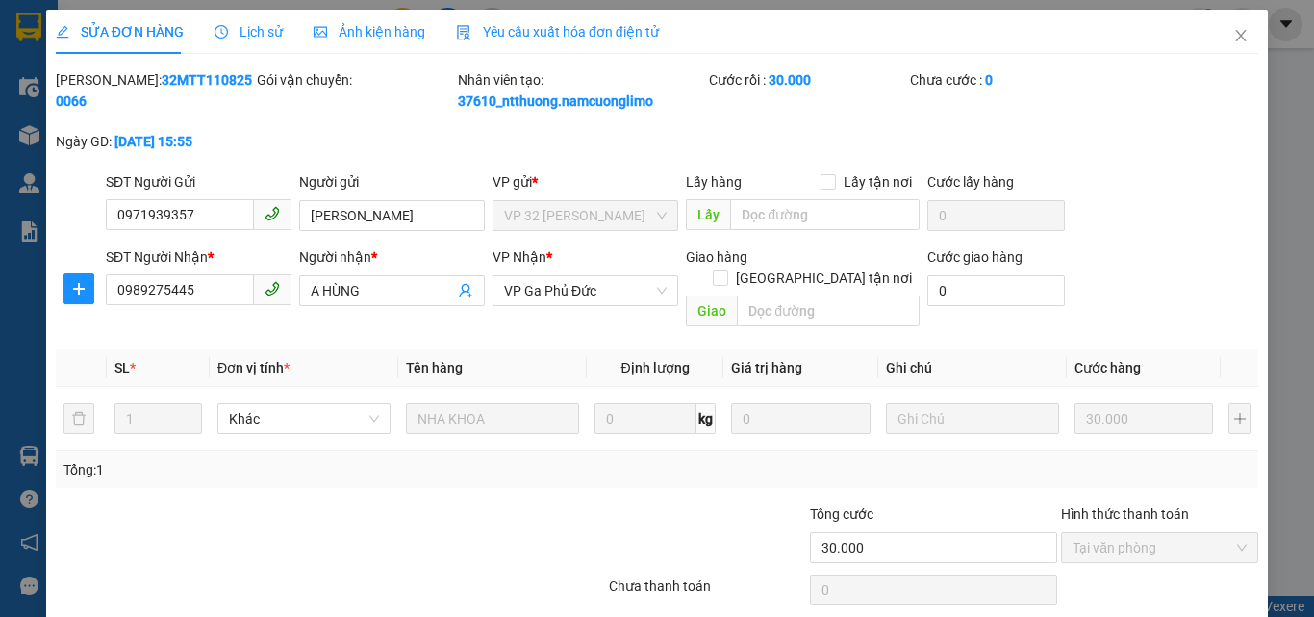
click at [243, 32] on span "Lịch sử" at bounding box center [249, 31] width 68 height 15
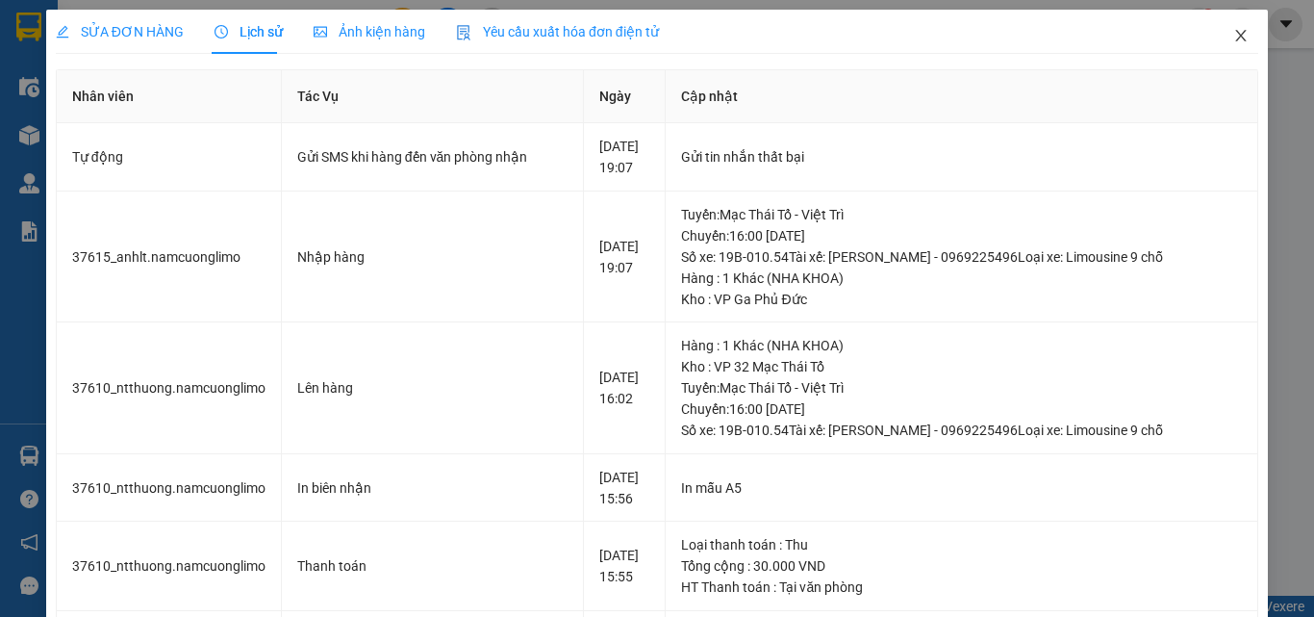
click at [1233, 38] on icon "close" at bounding box center [1240, 35] width 15 height 15
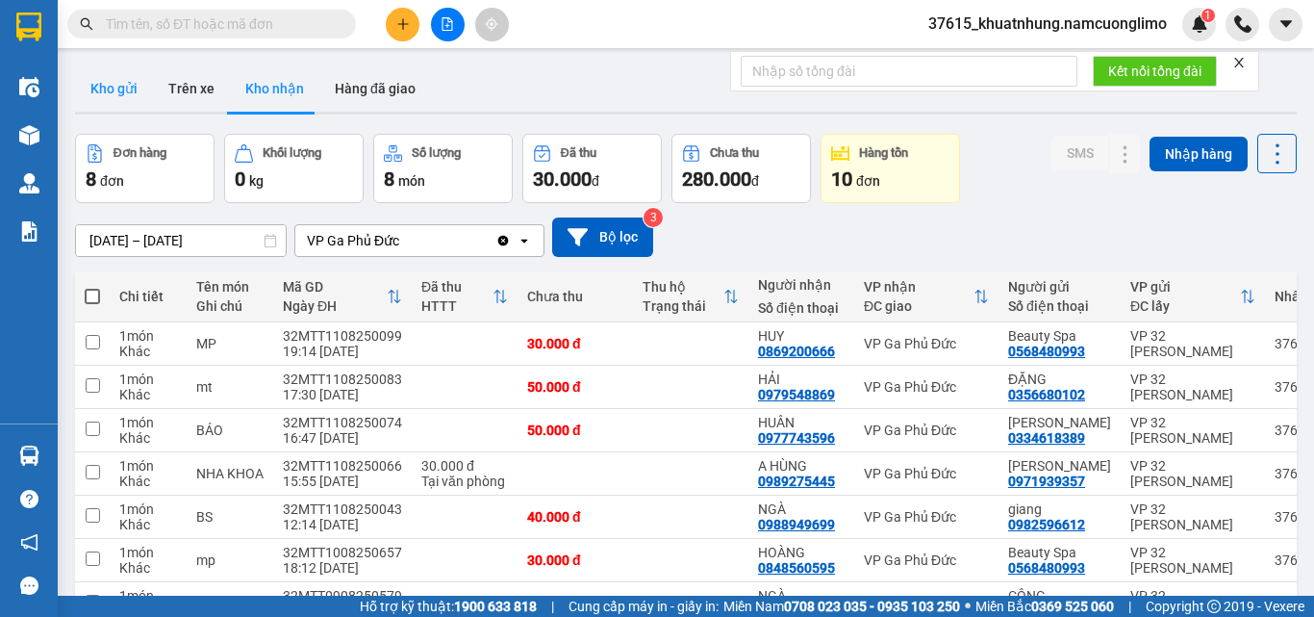
click at [106, 85] on button "Kho gửi" at bounding box center [114, 88] width 78 height 46
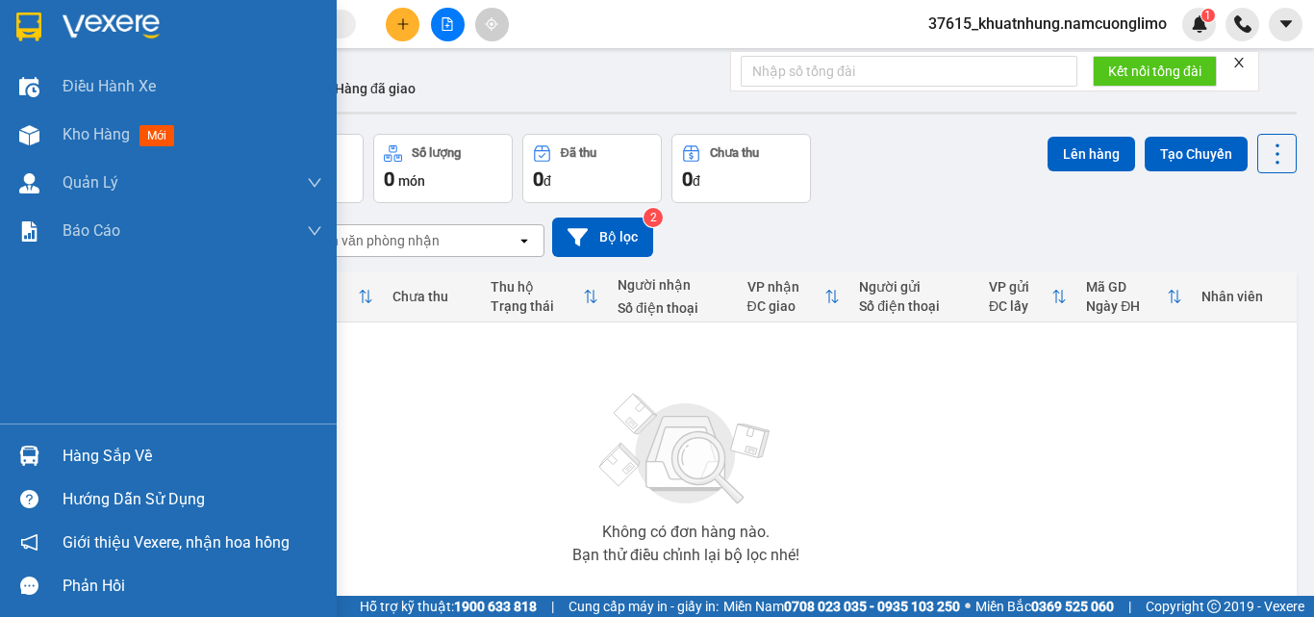
click at [30, 457] on img at bounding box center [29, 455] width 20 height 20
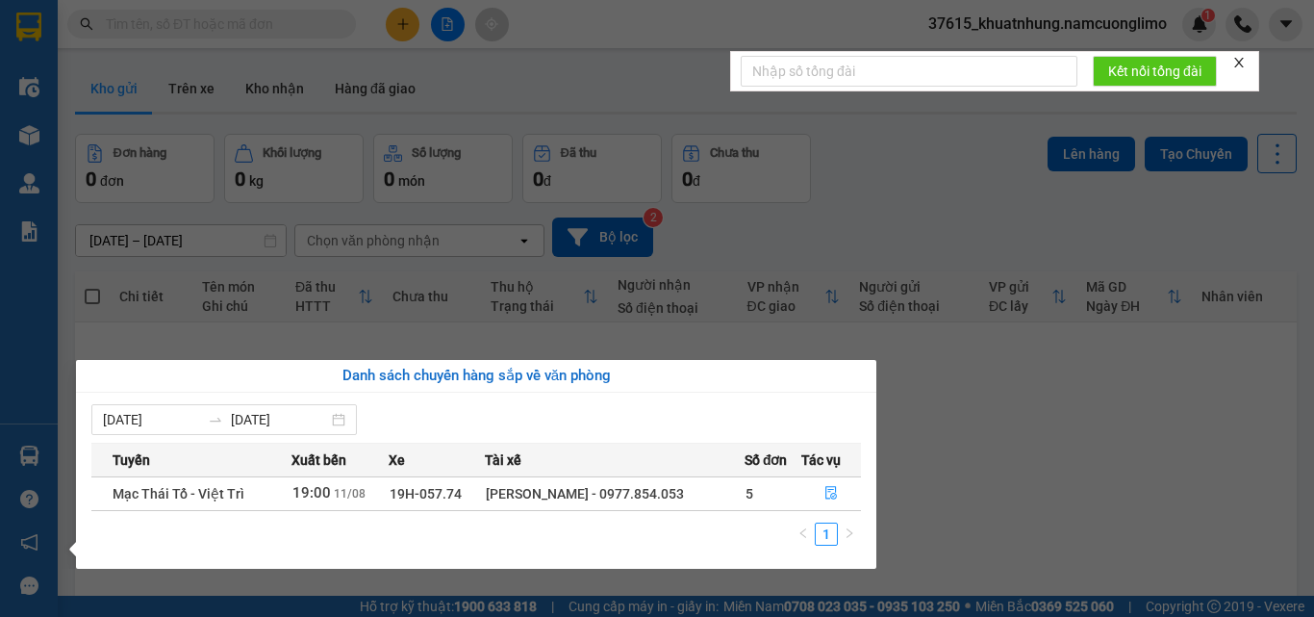
click at [1026, 499] on section "Kết quả tìm kiếm ( 0 ) Bộ lọc No Data 37615_khuatnhung.namcuonglimo 1 Điều hành…" at bounding box center [657, 308] width 1314 height 617
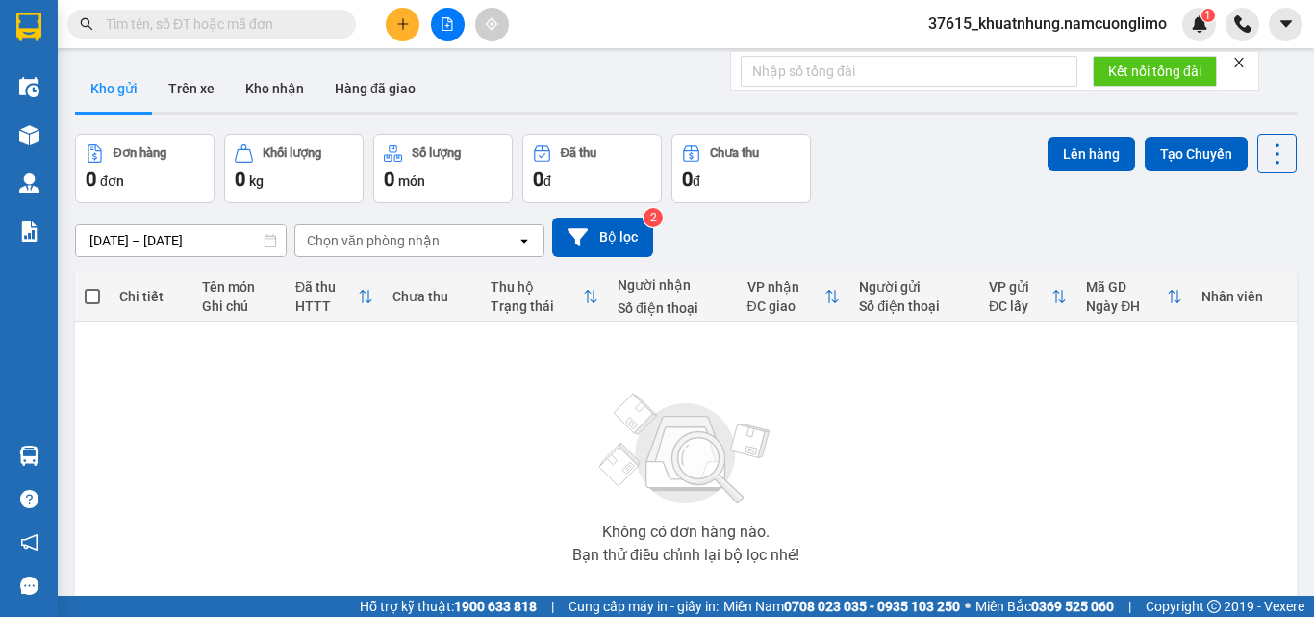
click at [375, 507] on div "Không có đơn hàng nào. Bạn thử điều chỉnh lại bộ lọc nhé!" at bounding box center [686, 472] width 1202 height 289
drag, startPoint x: 278, startPoint y: 88, endPoint x: 283, endPoint y: 100, distance: 13.4
click at [278, 87] on button "Kho nhận" at bounding box center [274, 88] width 89 height 46
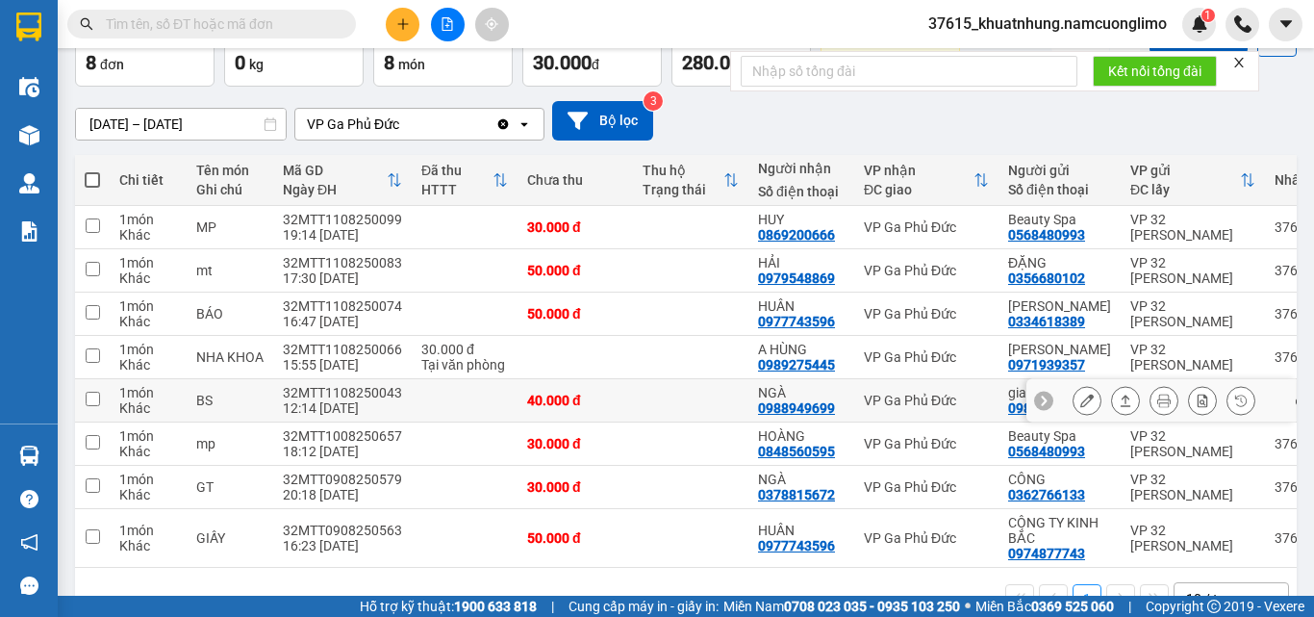
scroll to position [190, 0]
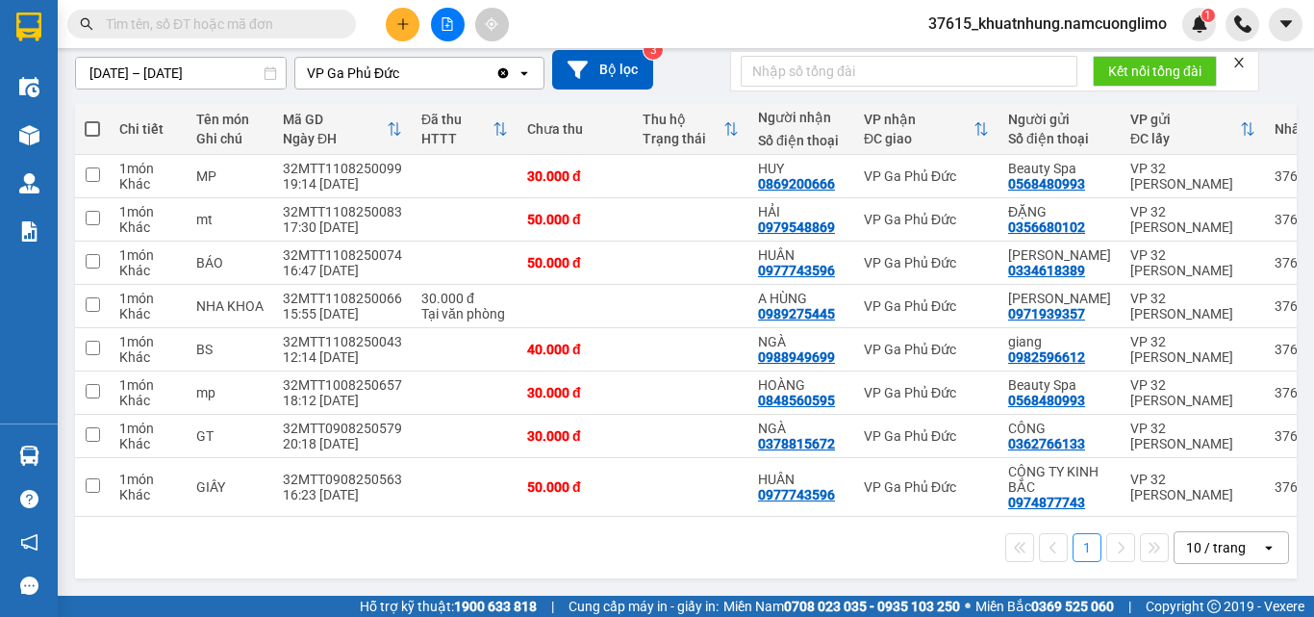
click at [131, 22] on input "text" at bounding box center [219, 23] width 227 height 21
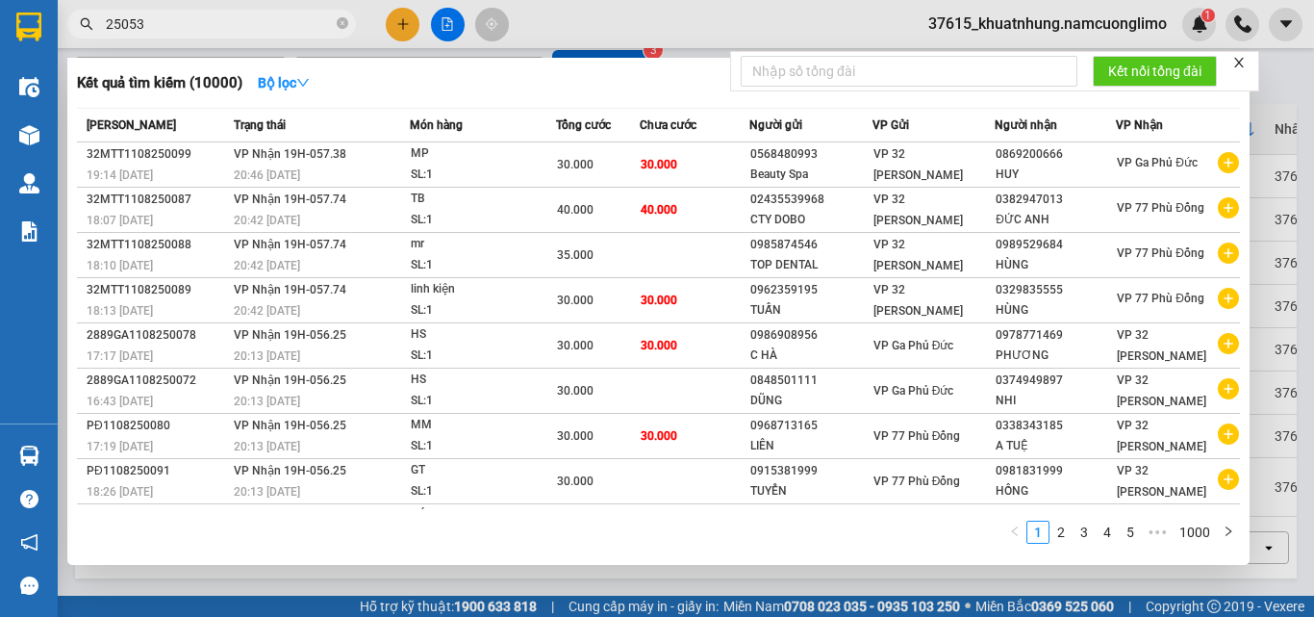
type input "250531"
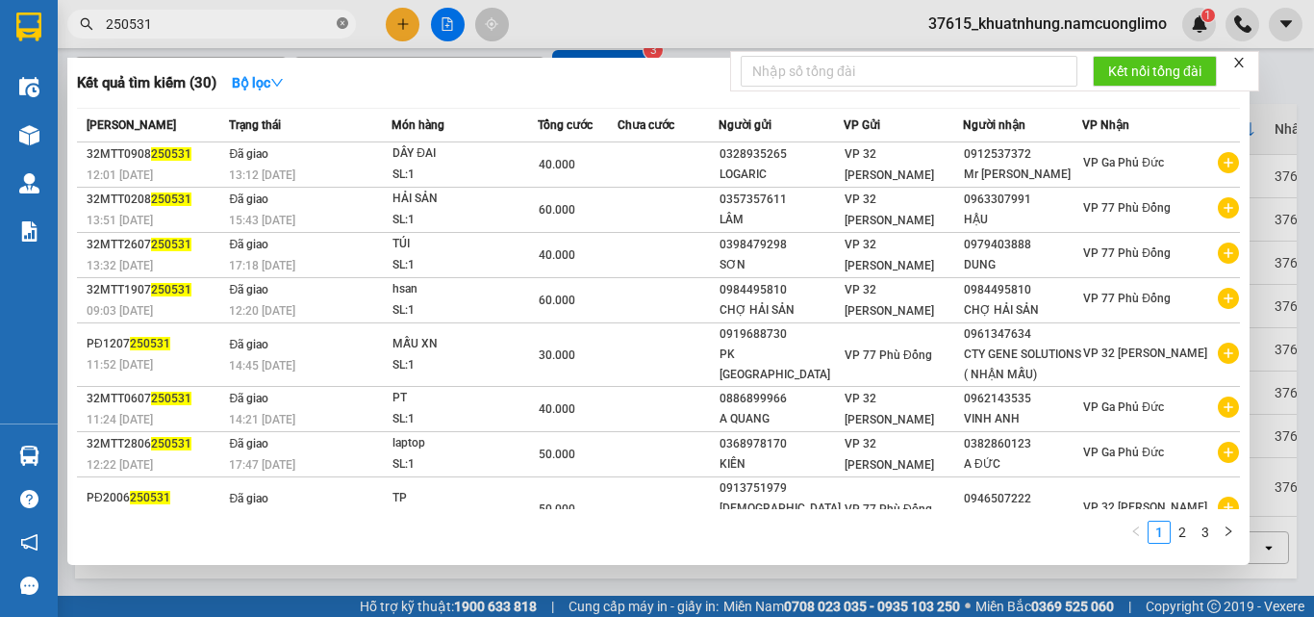
click at [343, 24] on icon "close-circle" at bounding box center [343, 23] width 12 height 12
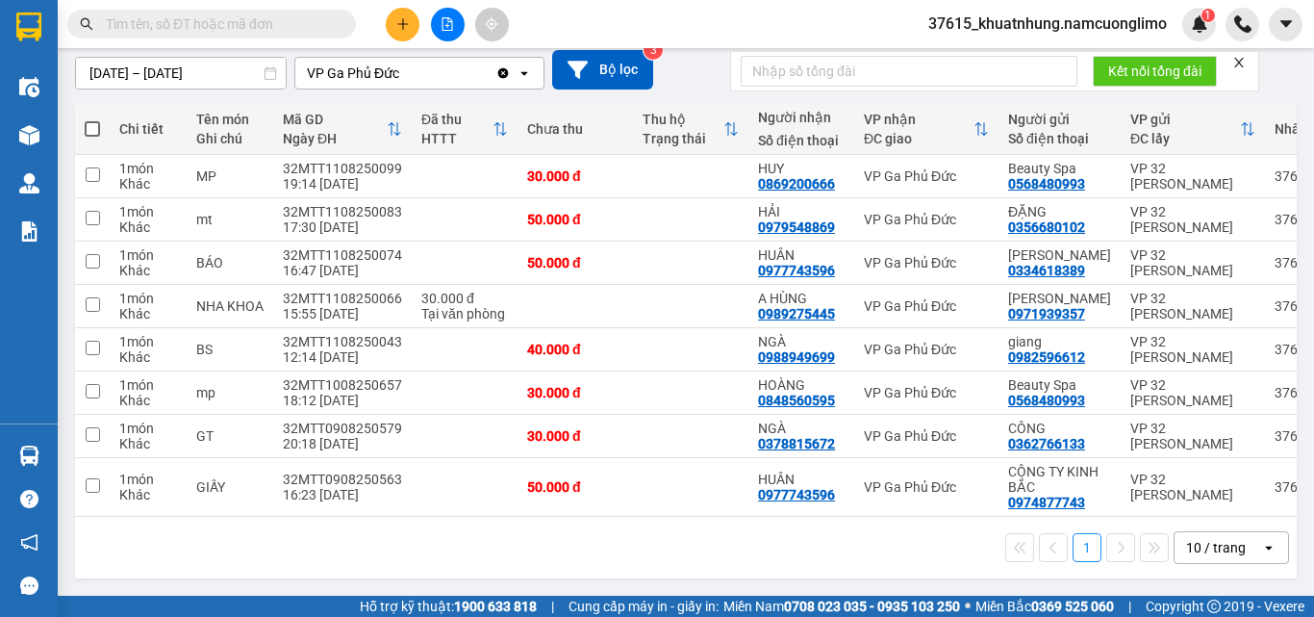
click at [1219, 540] on div "10 / trang" at bounding box center [1216, 547] width 60 height 19
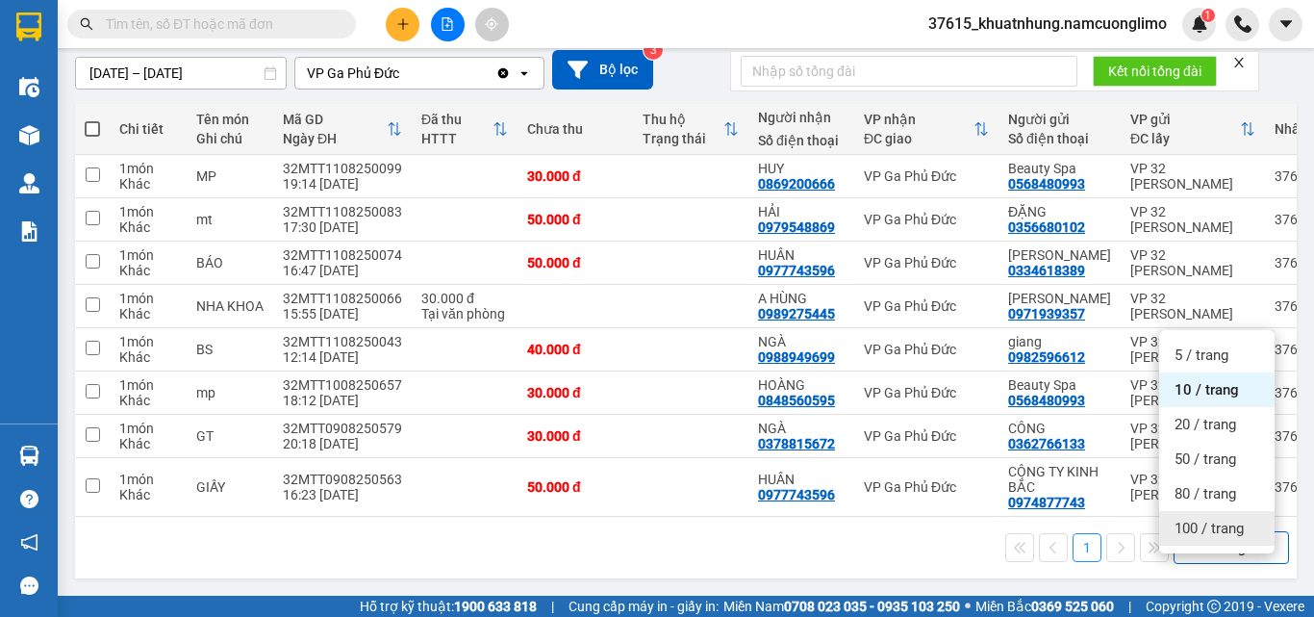
click at [1208, 518] on span "100 / trang" at bounding box center [1209, 527] width 69 height 19
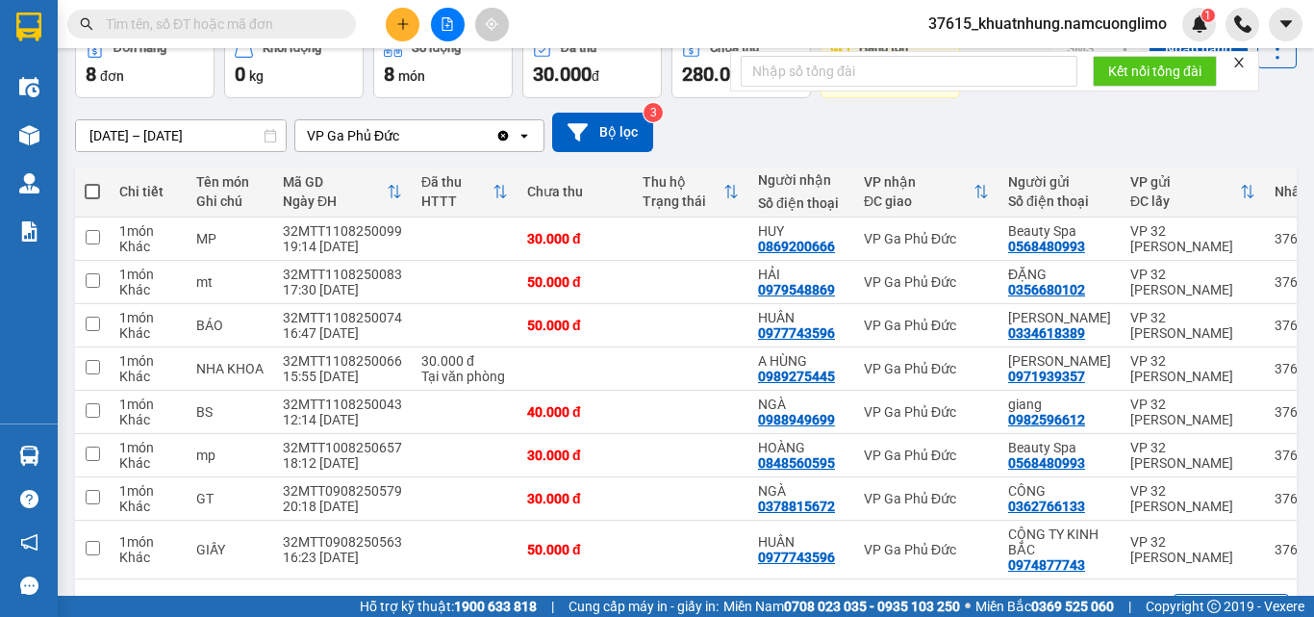
scroll to position [0, 0]
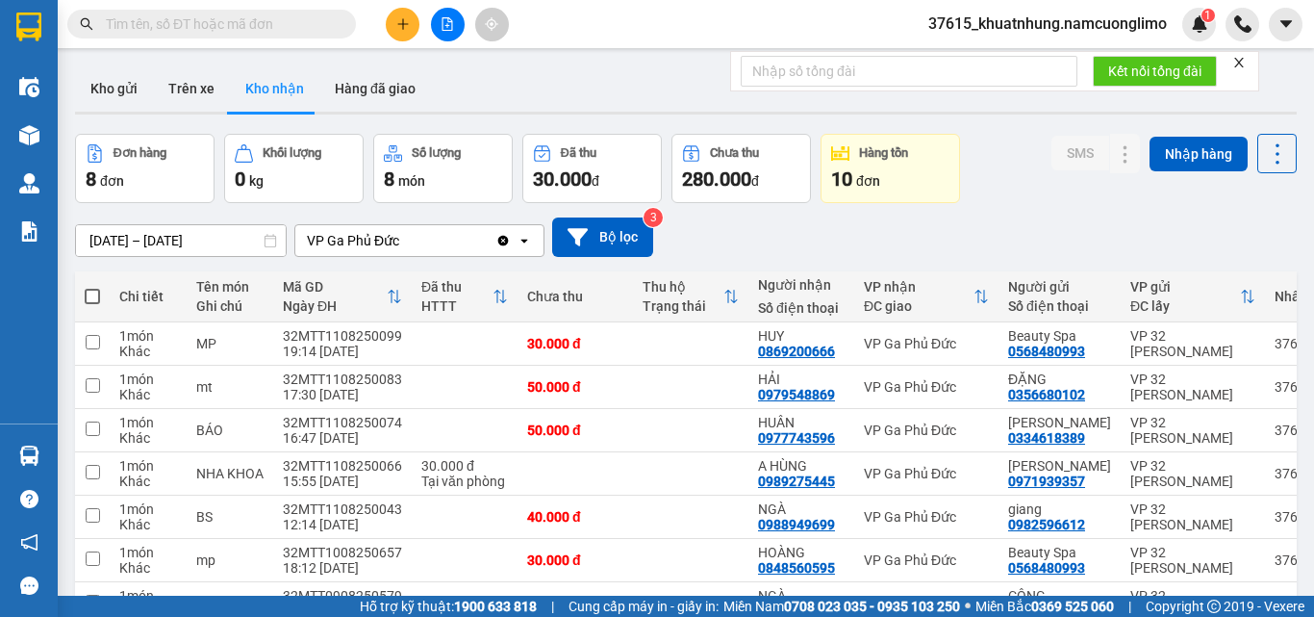
click at [141, 245] on input "[DATE] – [DATE]" at bounding box center [181, 240] width 210 height 31
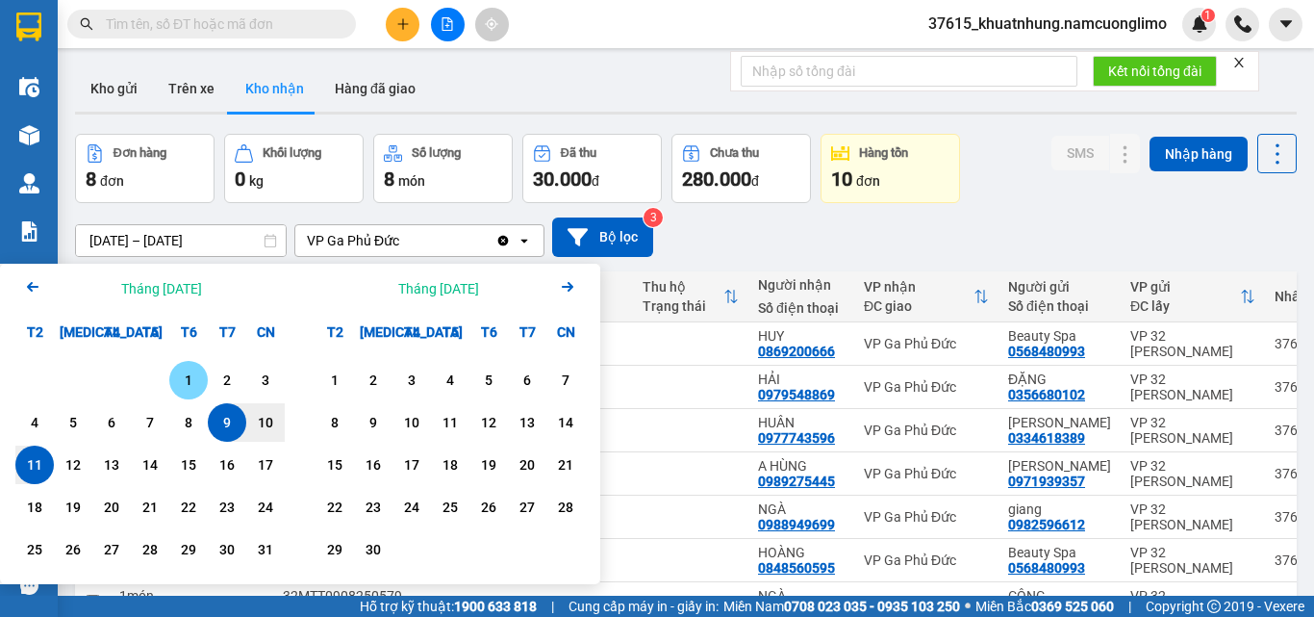
click at [184, 383] on div "1" at bounding box center [188, 379] width 27 height 23
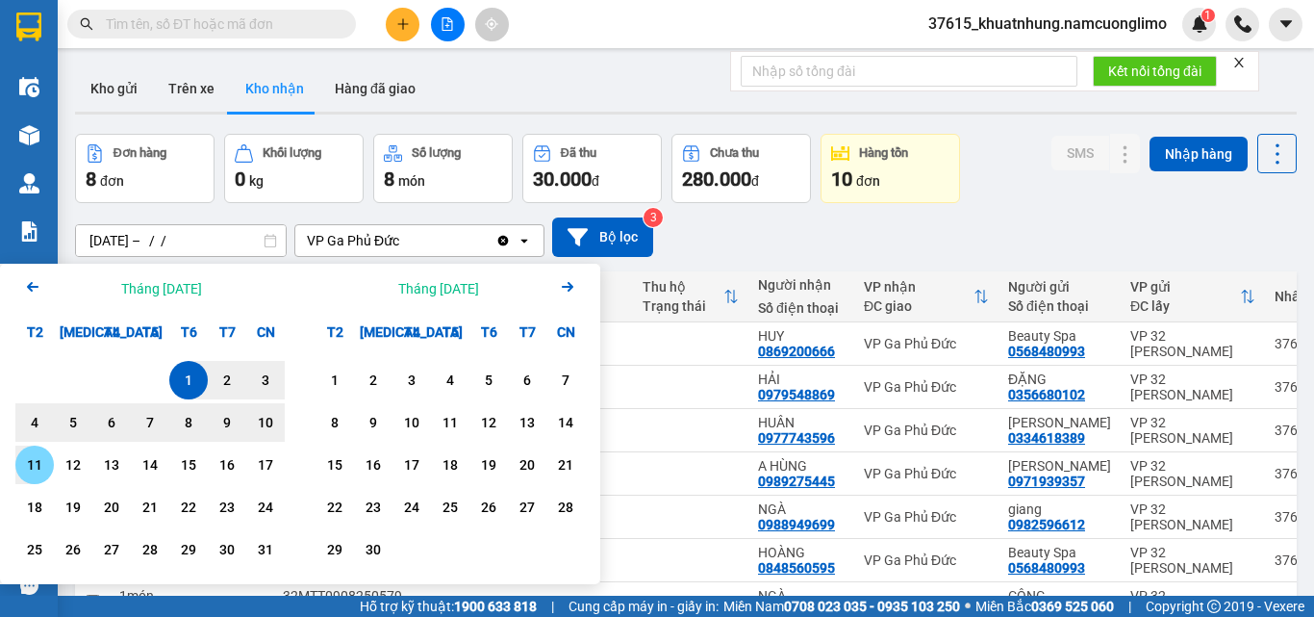
click at [42, 465] on div "11" at bounding box center [34, 464] width 27 height 23
type input "[DATE] – [DATE]"
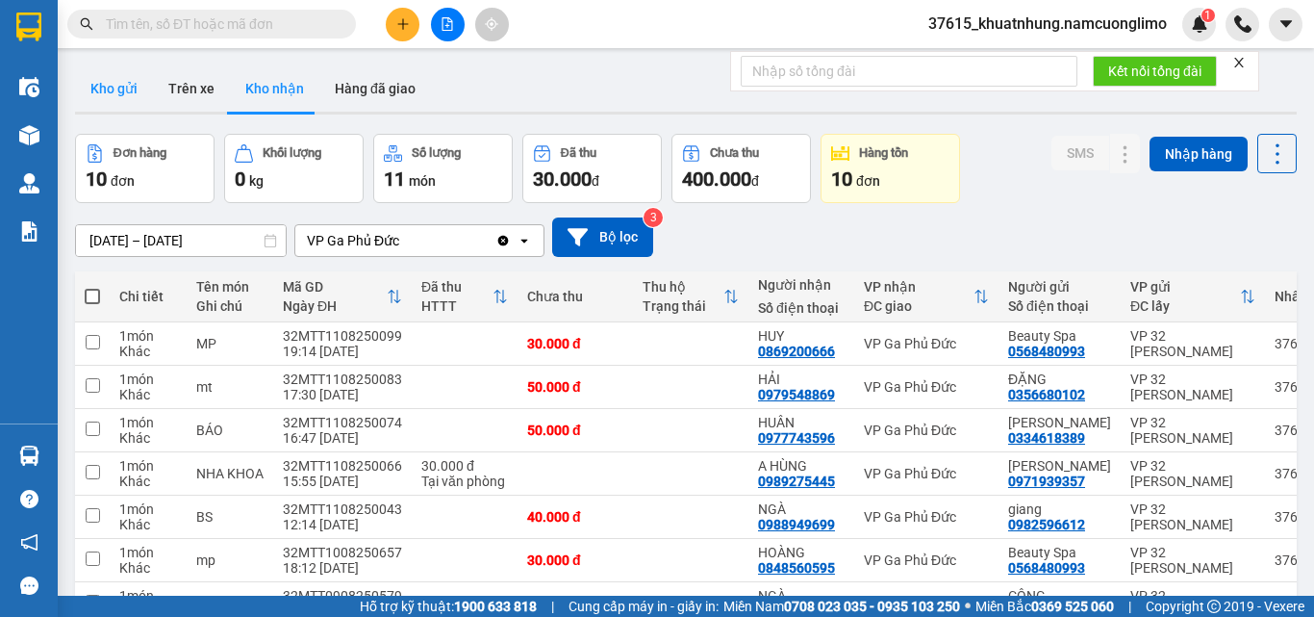
click at [100, 91] on button "Kho gửi" at bounding box center [114, 88] width 78 height 46
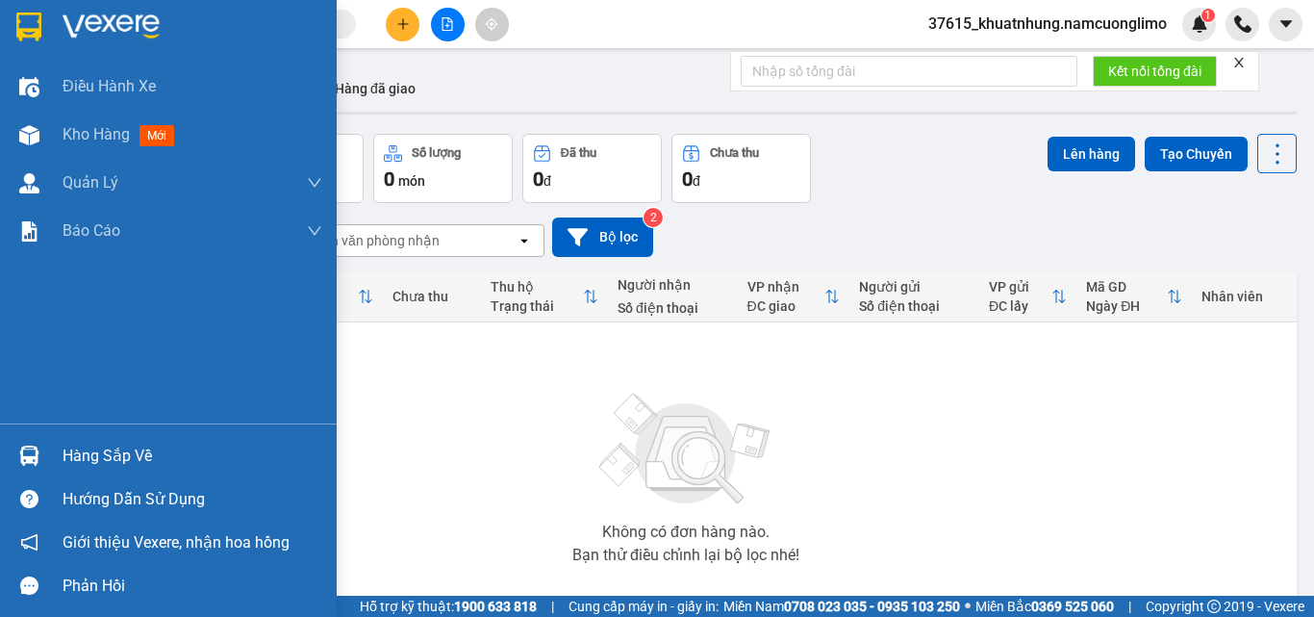
click at [36, 470] on div at bounding box center [30, 456] width 34 height 34
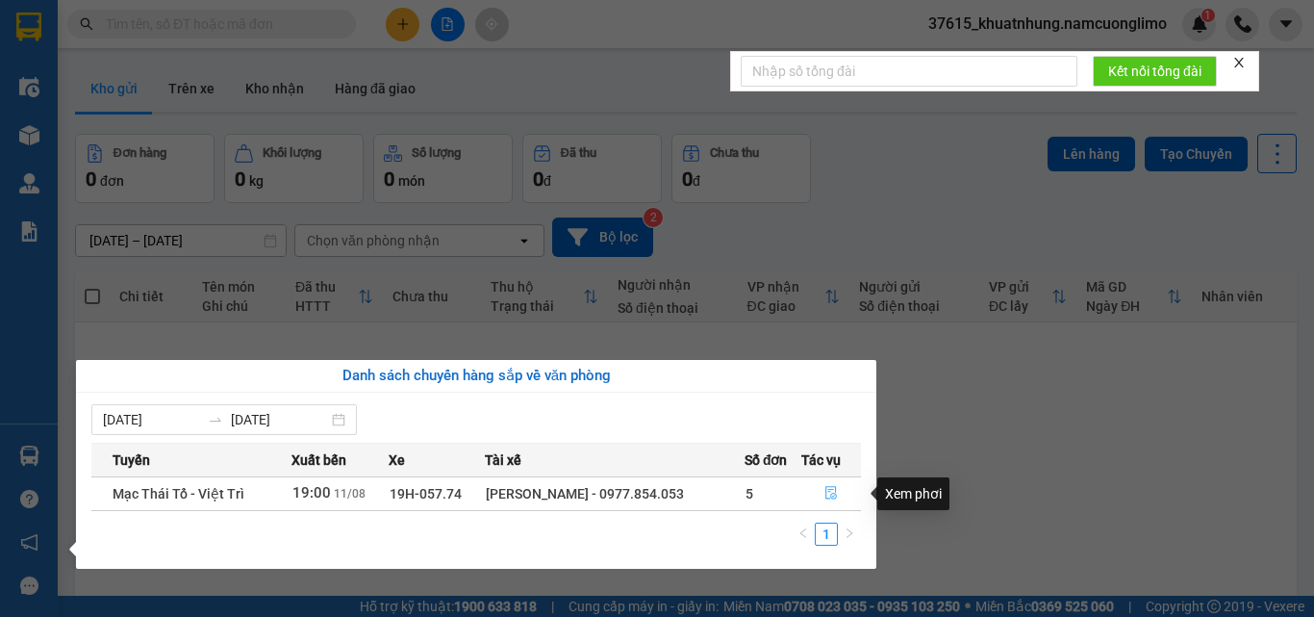
click at [836, 493] on icon "file-done" at bounding box center [830, 492] width 13 height 13
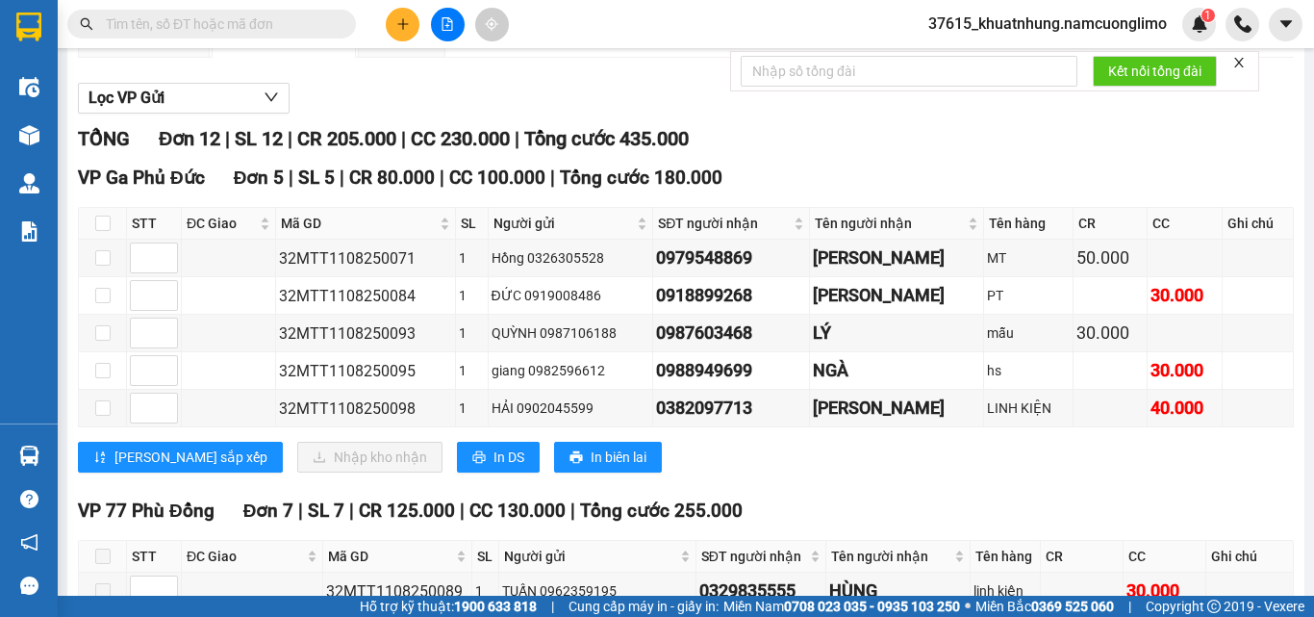
scroll to position [192, 0]
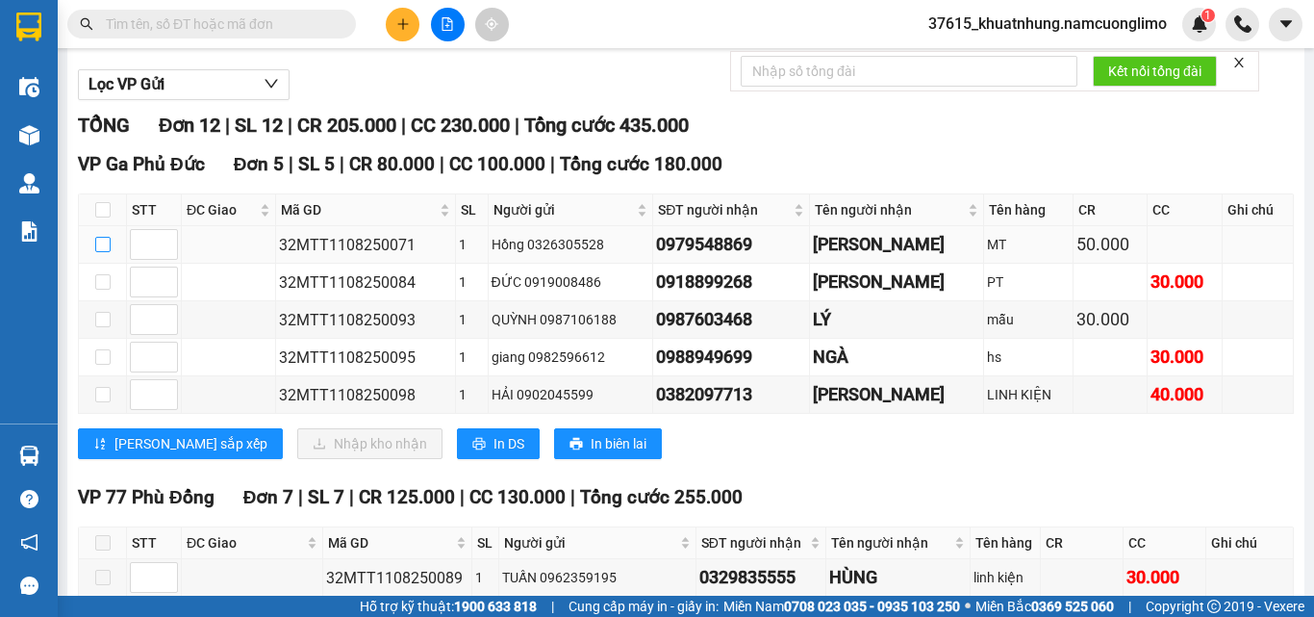
click at [101, 252] on input "checkbox" at bounding box center [102, 244] width 15 height 15
checkbox input "true"
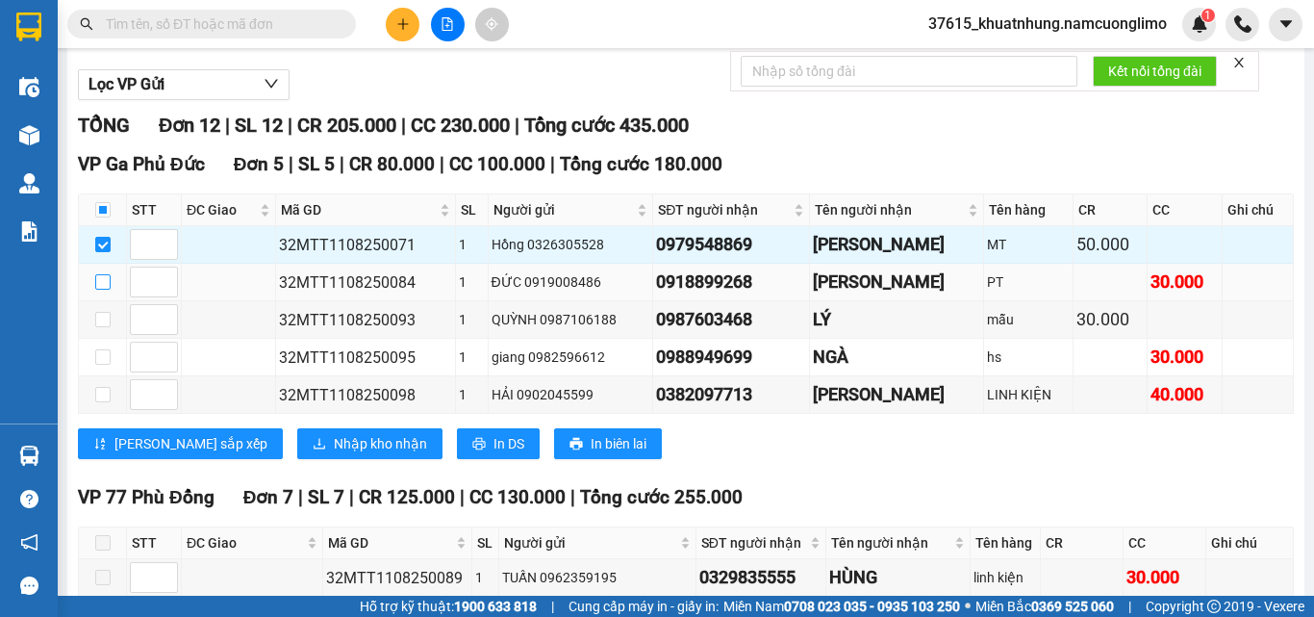
click at [96, 290] on input "checkbox" at bounding box center [102, 281] width 15 height 15
checkbox input "true"
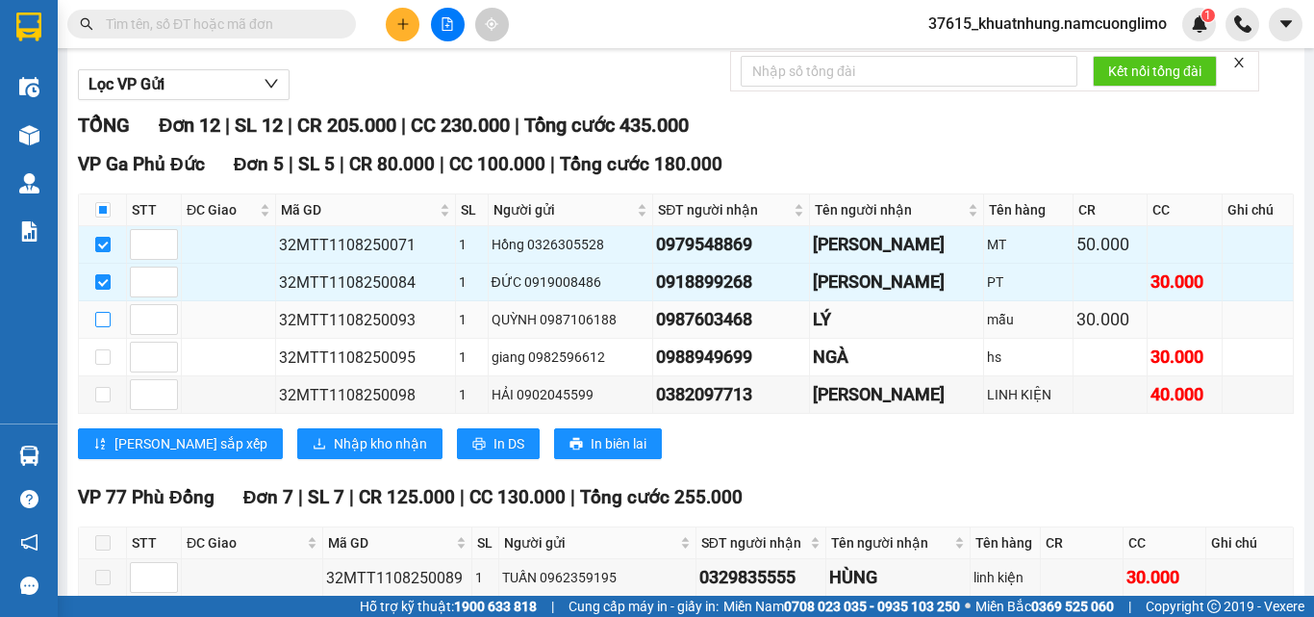
click at [99, 327] on input "checkbox" at bounding box center [102, 319] width 15 height 15
checkbox input "true"
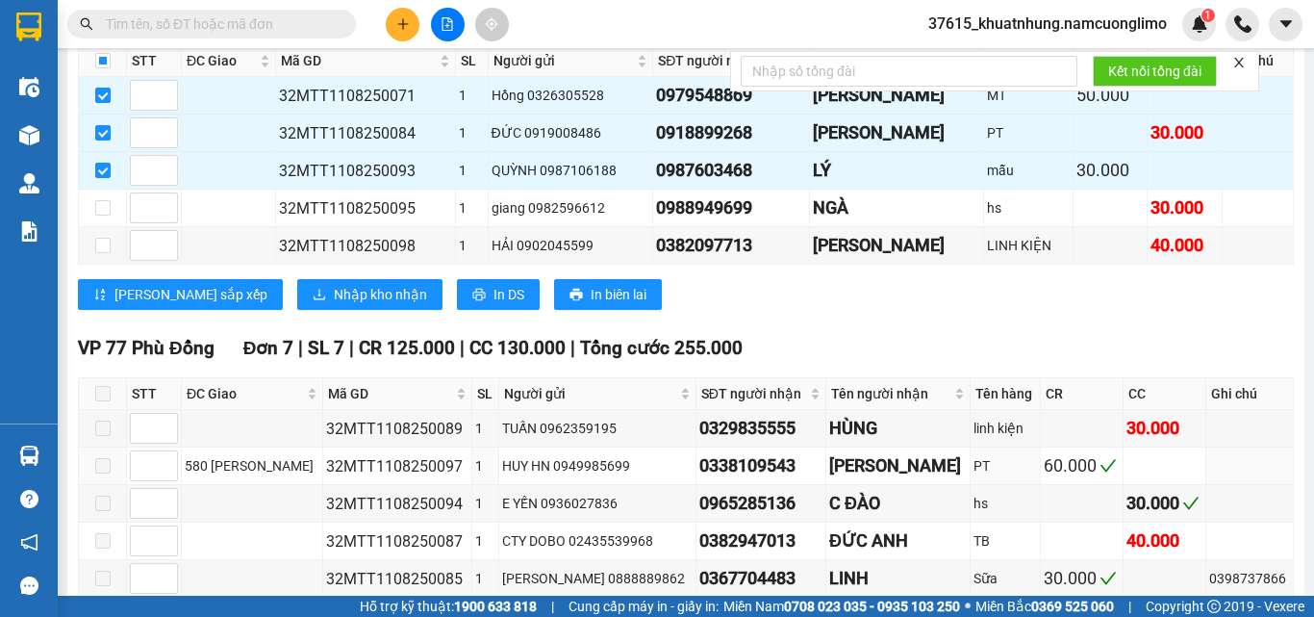
scroll to position [245, 0]
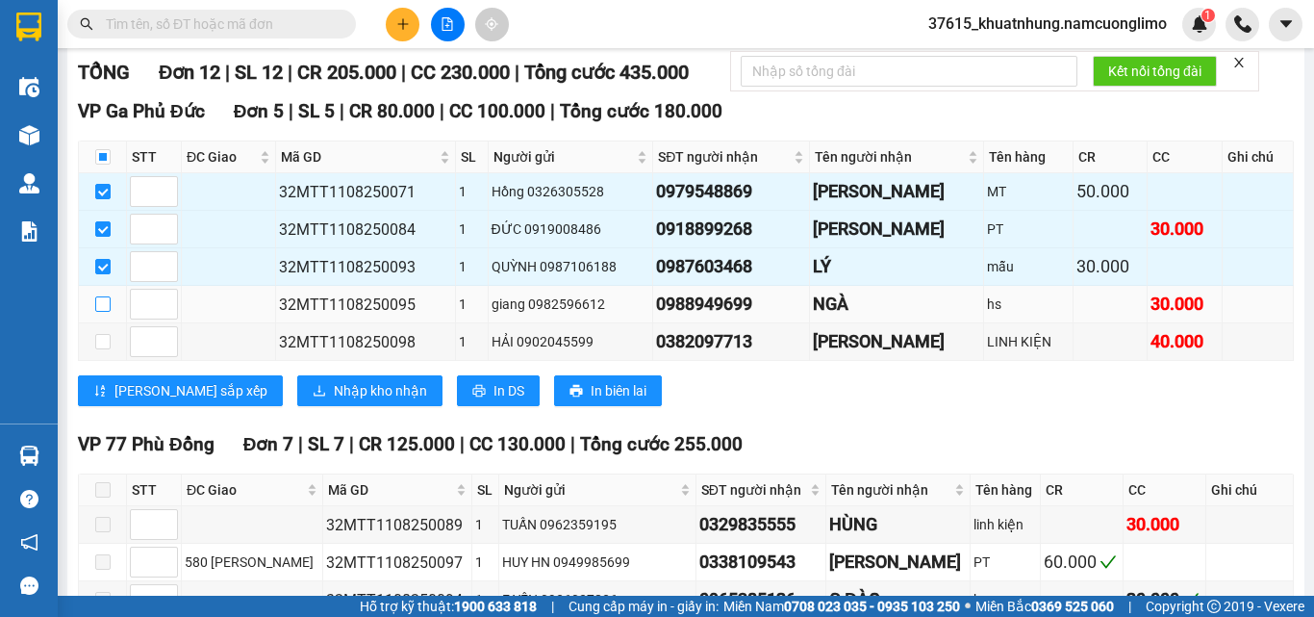
click at [105, 312] on input "checkbox" at bounding box center [102, 303] width 15 height 15
checkbox input "true"
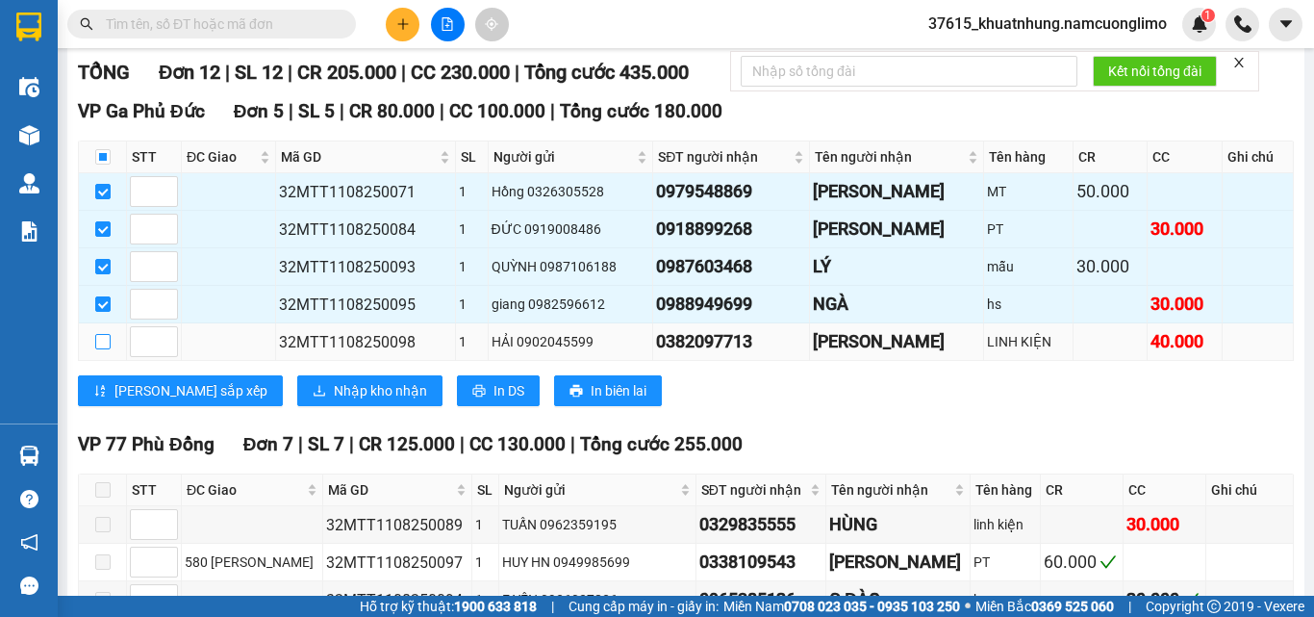
click at [103, 349] on input "checkbox" at bounding box center [102, 341] width 15 height 15
checkbox input "true"
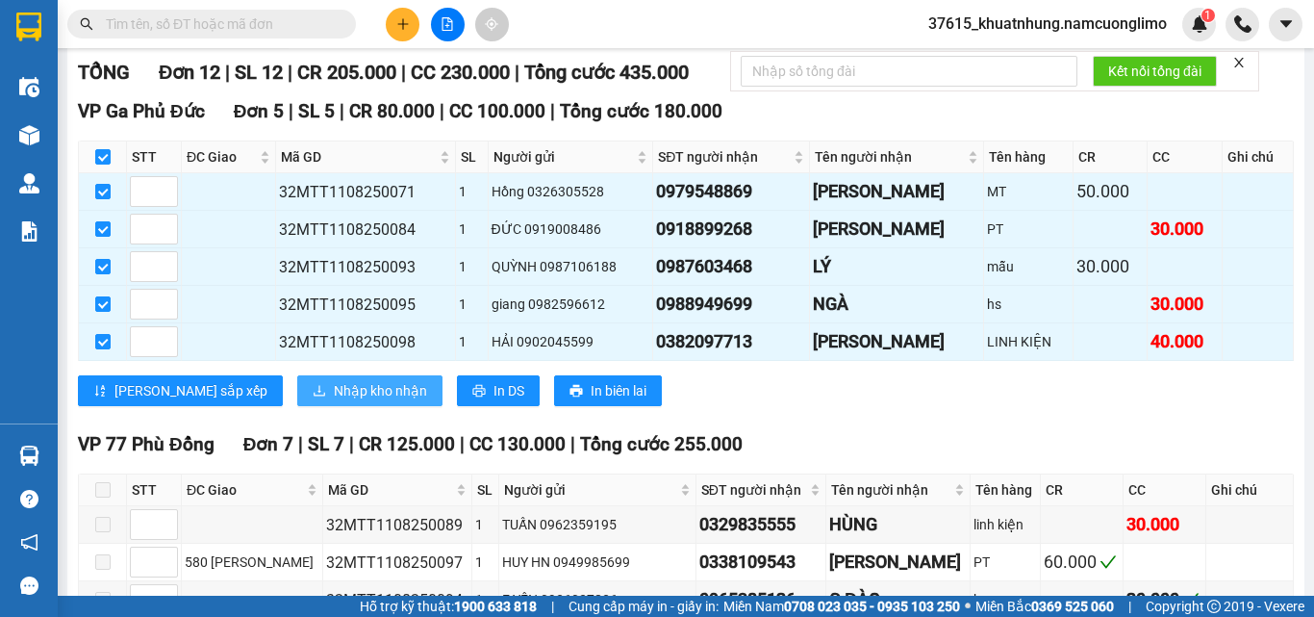
click at [334, 401] on span "Nhập kho nhận" at bounding box center [380, 390] width 93 height 21
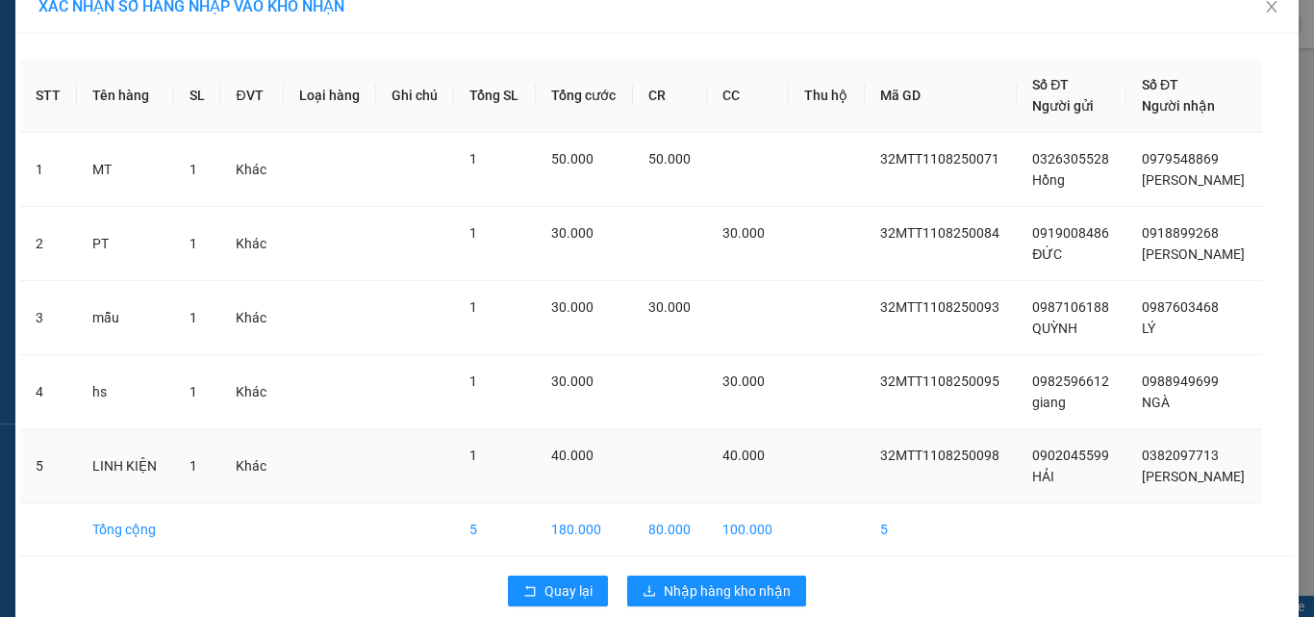
scroll to position [56, 0]
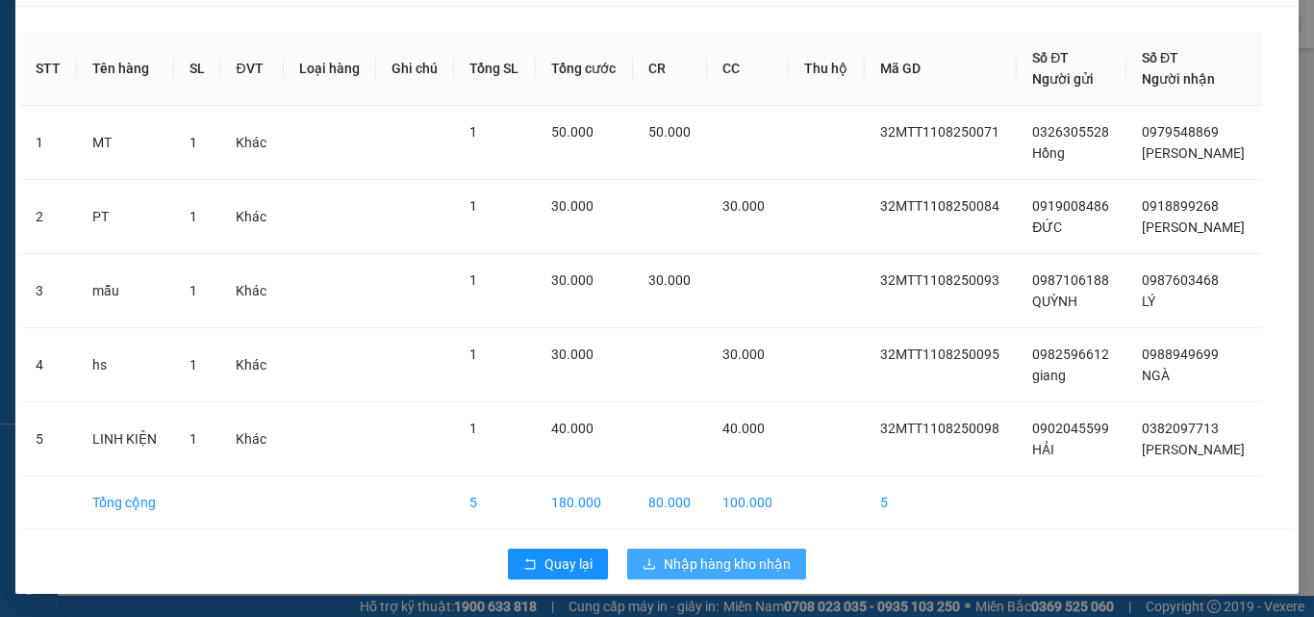
click at [733, 568] on span "Nhập hàng kho nhận" at bounding box center [727, 563] width 127 height 21
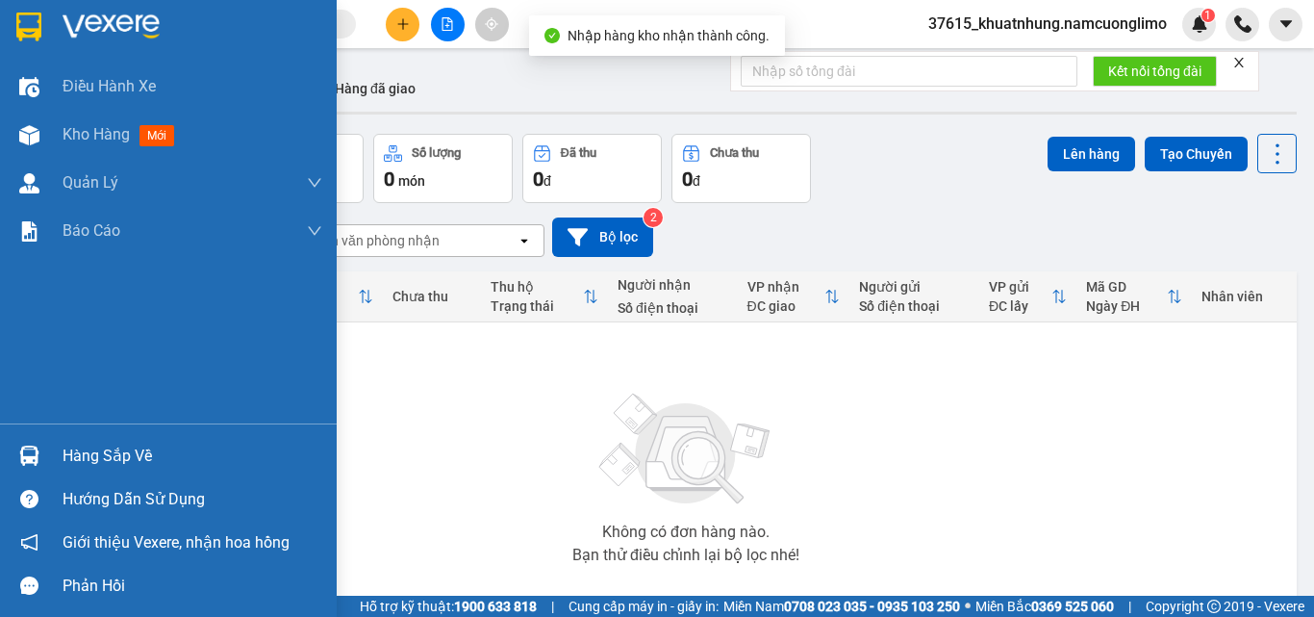
click at [13, 24] on div at bounding box center [30, 27] width 34 height 34
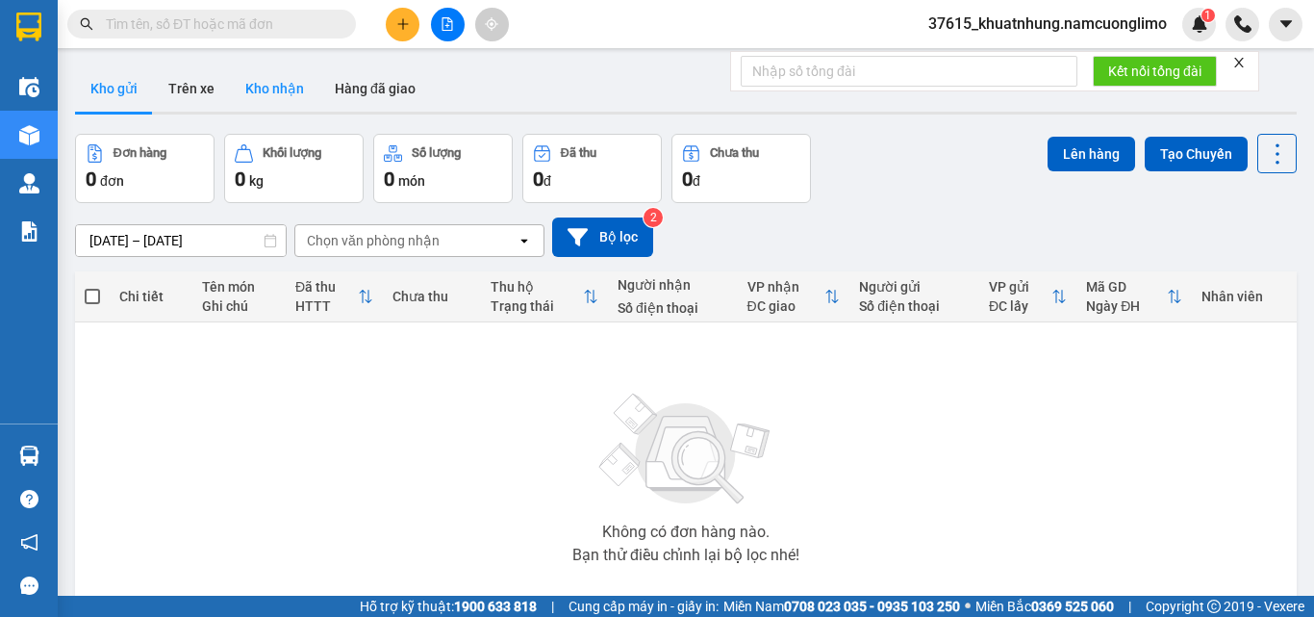
click at [264, 94] on button "Kho nhận" at bounding box center [274, 88] width 89 height 46
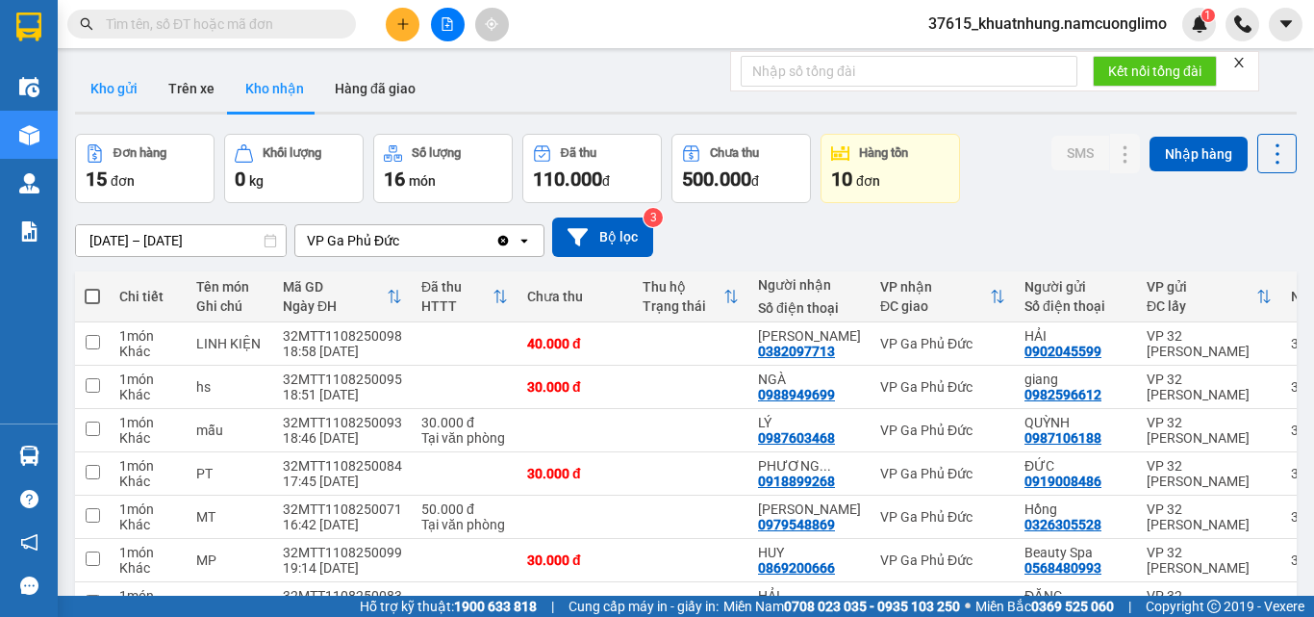
click at [126, 90] on button "Kho gửi" at bounding box center [114, 88] width 78 height 46
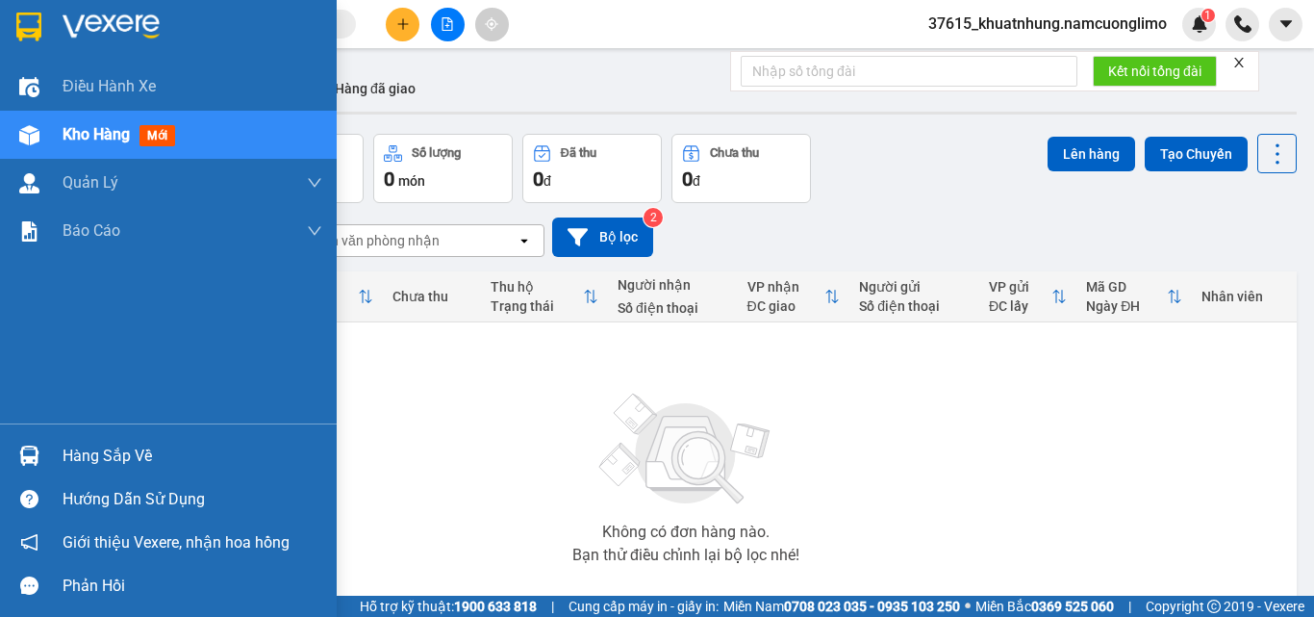
click at [37, 30] on img at bounding box center [28, 27] width 25 height 29
click at [115, 462] on div "Hàng sắp về" at bounding box center [193, 456] width 260 height 29
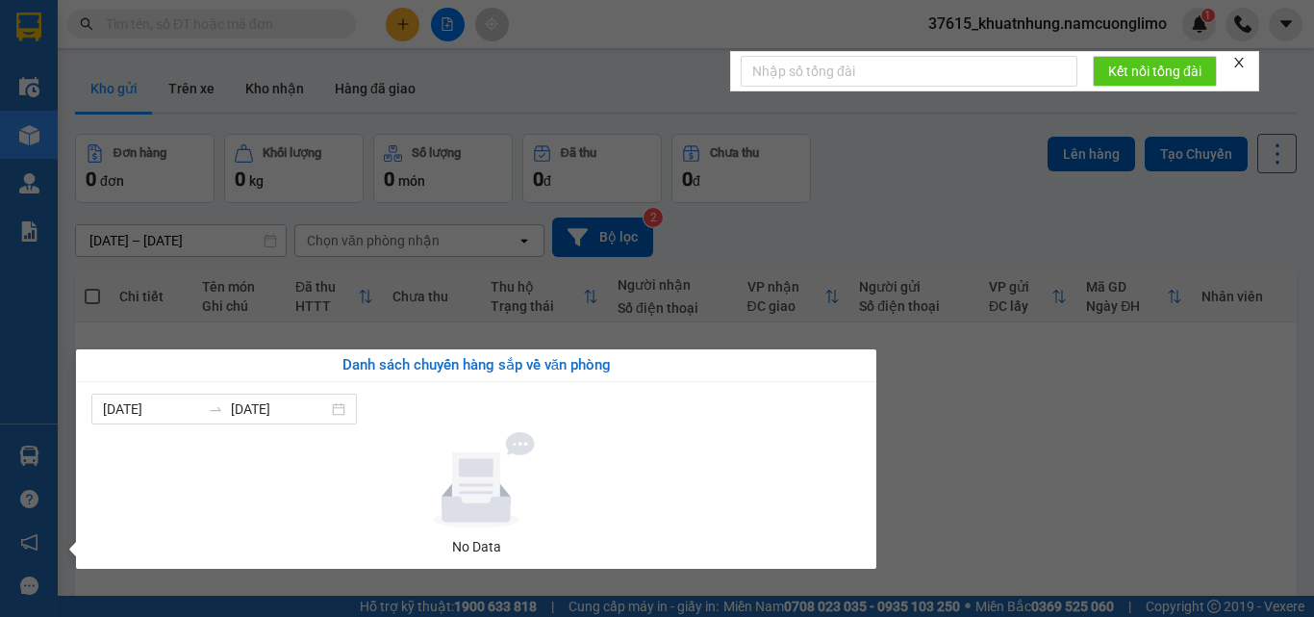
click at [1043, 491] on section "Kết quả tìm kiếm ( 0 ) Bộ lọc No Data 37615_khuatnhung.namcuonglimo 1 Điều hành…" at bounding box center [657, 308] width 1314 height 617
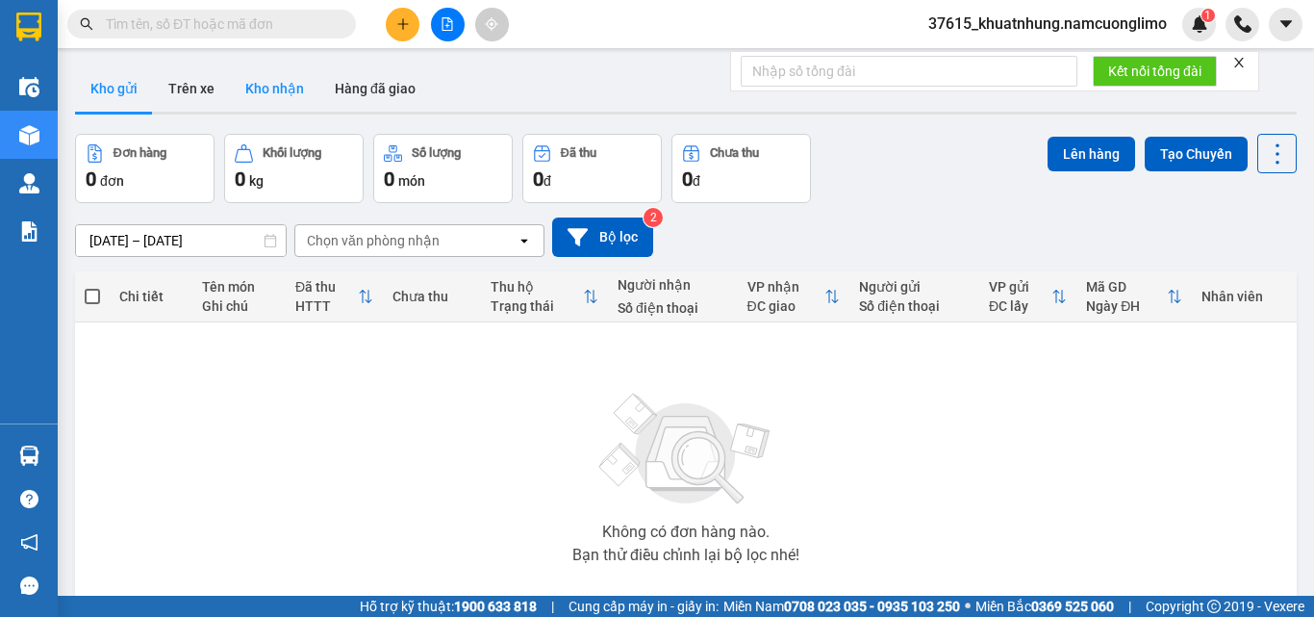
click at [265, 83] on button "Kho nhận" at bounding box center [274, 88] width 89 height 46
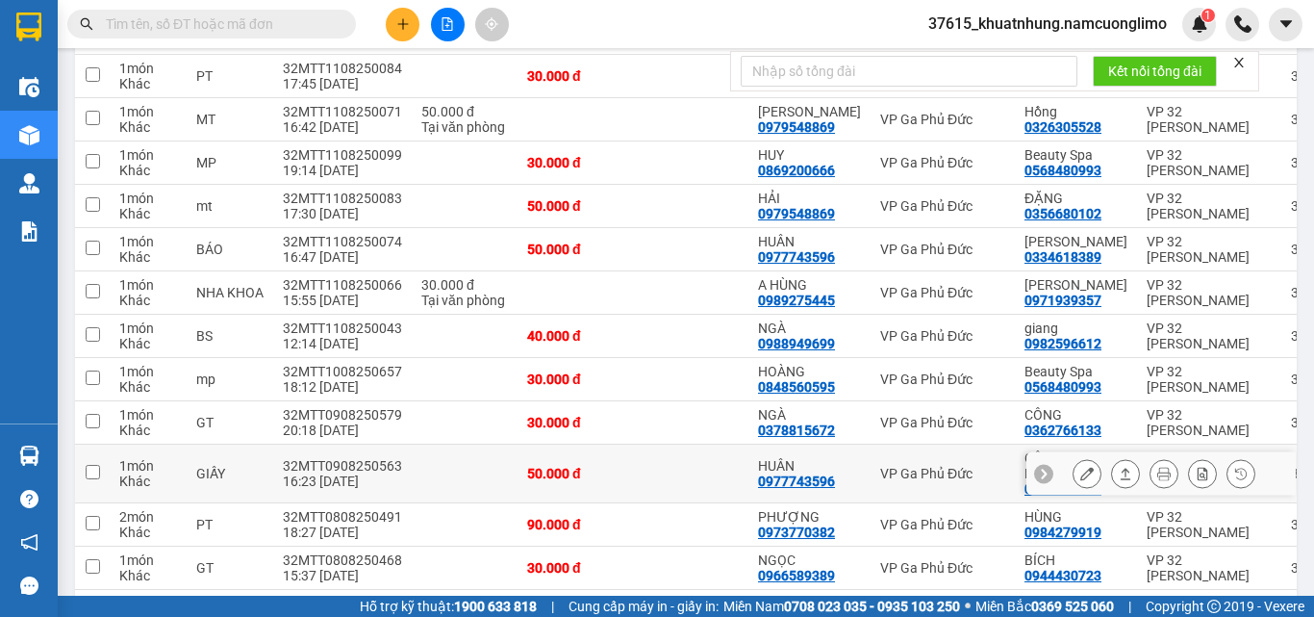
scroll to position [493, 0]
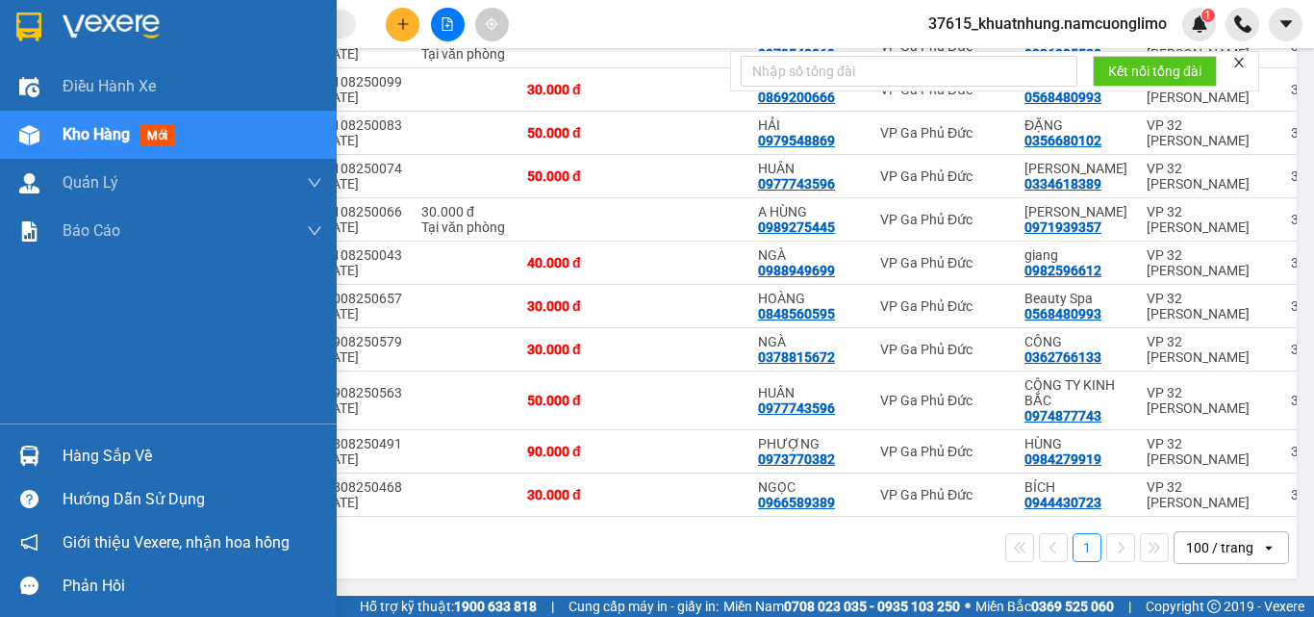
click at [48, 459] on div "Hàng sắp về" at bounding box center [168, 455] width 337 height 43
